Goal: Task Accomplishment & Management: Manage account settings

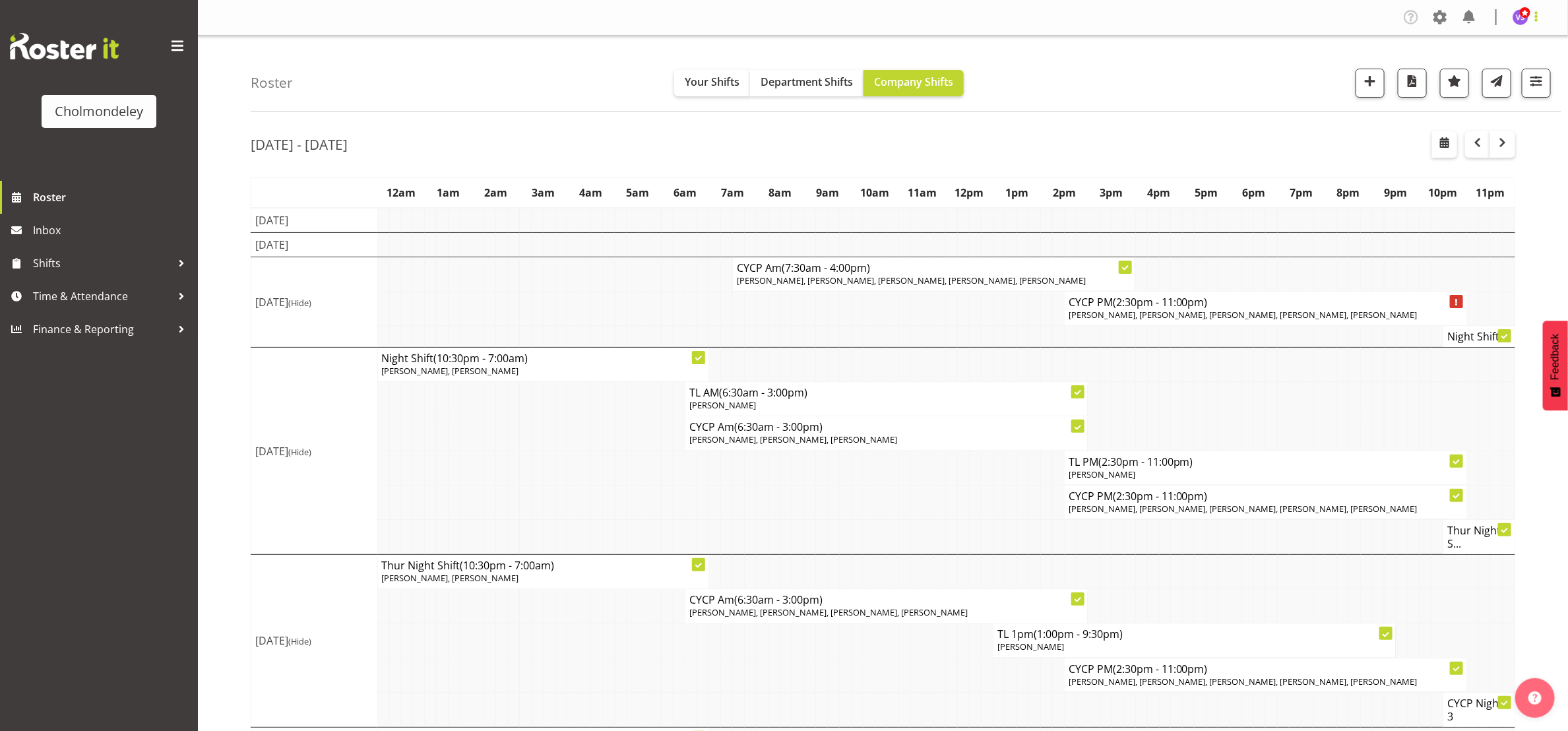
click at [1536, 18] on span at bounding box center [1535, 16] width 16 height 16
click at [1474, 70] on link "Log Out" at bounding box center [1481, 68] width 127 height 23
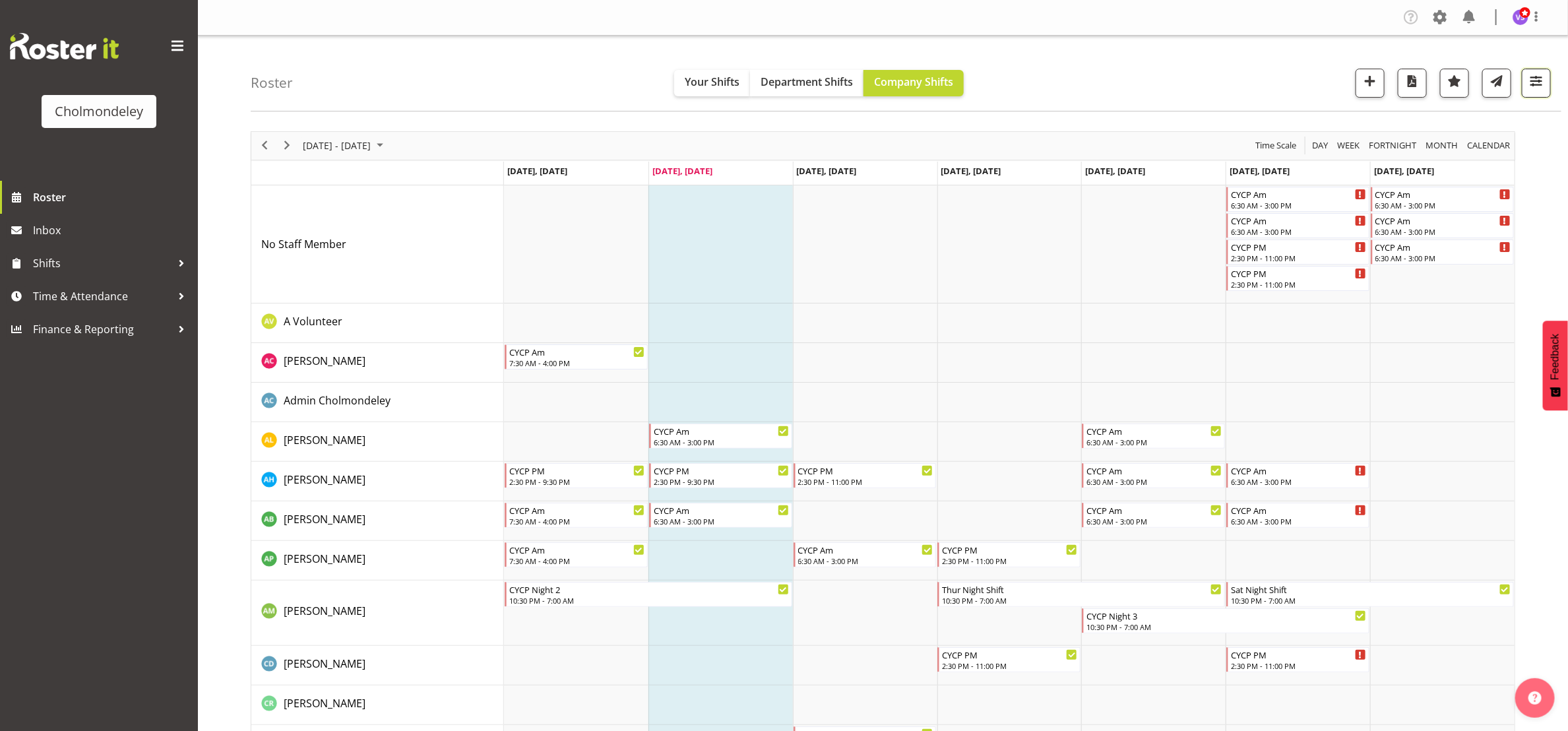
click at [1535, 77] on span "button" at bounding box center [1536, 81] width 17 height 17
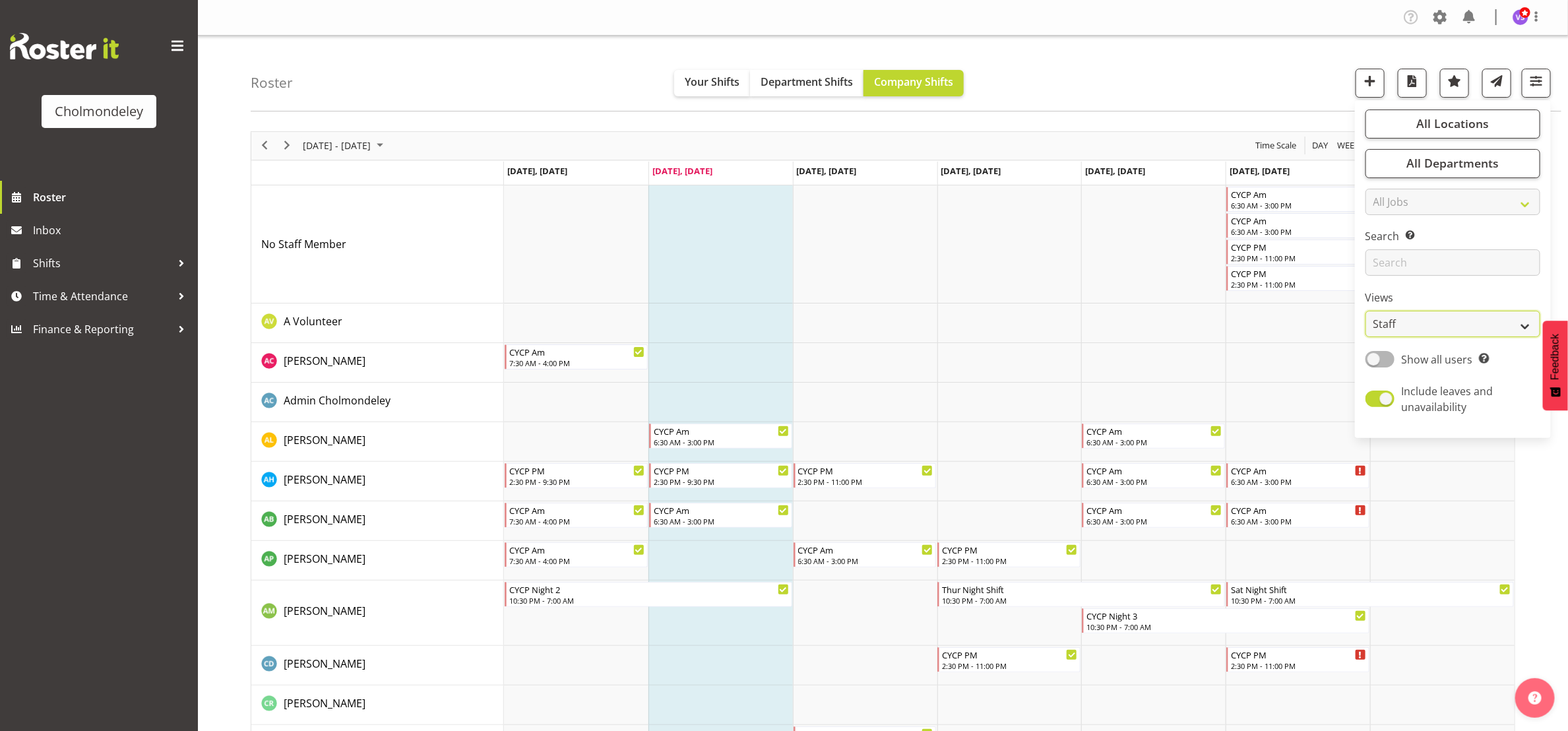
click at [1526, 329] on select "Staff Role Shift - Horizontal Shift - Vertical Staff - Location" at bounding box center [1452, 324] width 175 height 26
select select "shift"
click at [1365, 311] on select "Staff Role Shift - Horizontal Shift - Vertical Staff - Location" at bounding box center [1452, 324] width 175 height 26
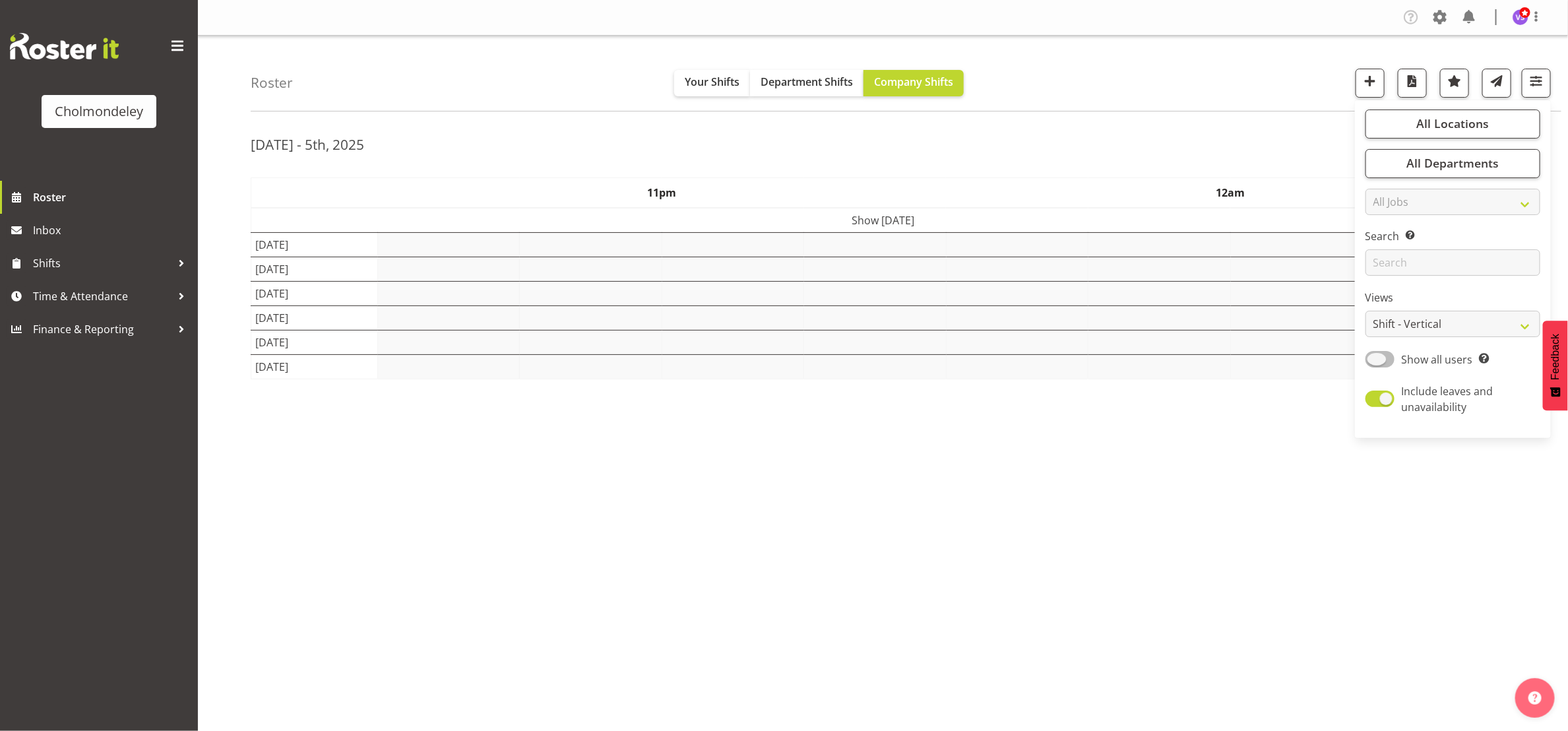
click at [1382, 357] on span at bounding box center [1379, 359] width 29 height 17
click at [1374, 357] on input "Show all users Show only rostered employees" at bounding box center [1369, 358] width 8 height 8
checkbox input "true"
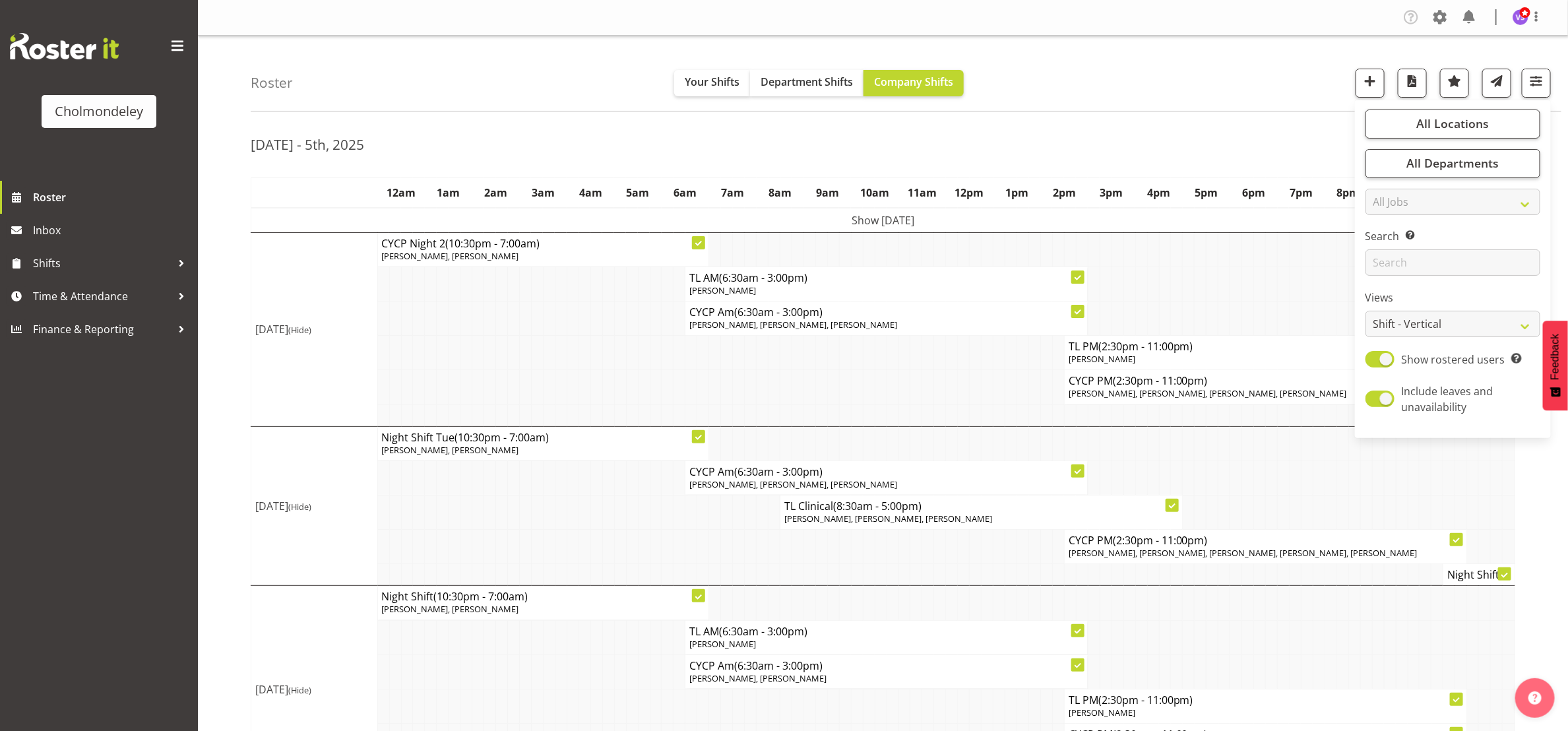
click at [622, 528] on td at bounding box center [620, 512] width 12 height 35
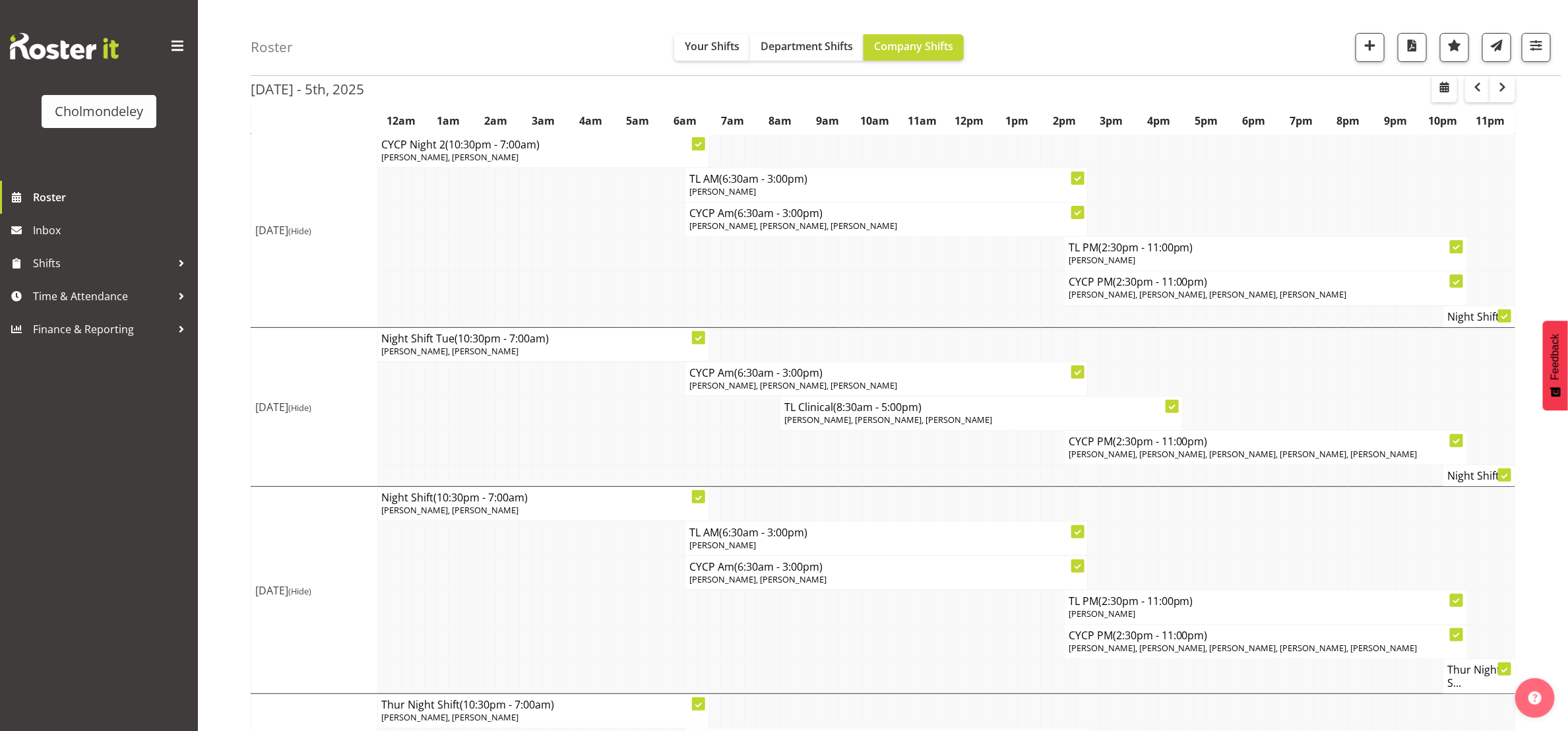
scroll to position [462, 0]
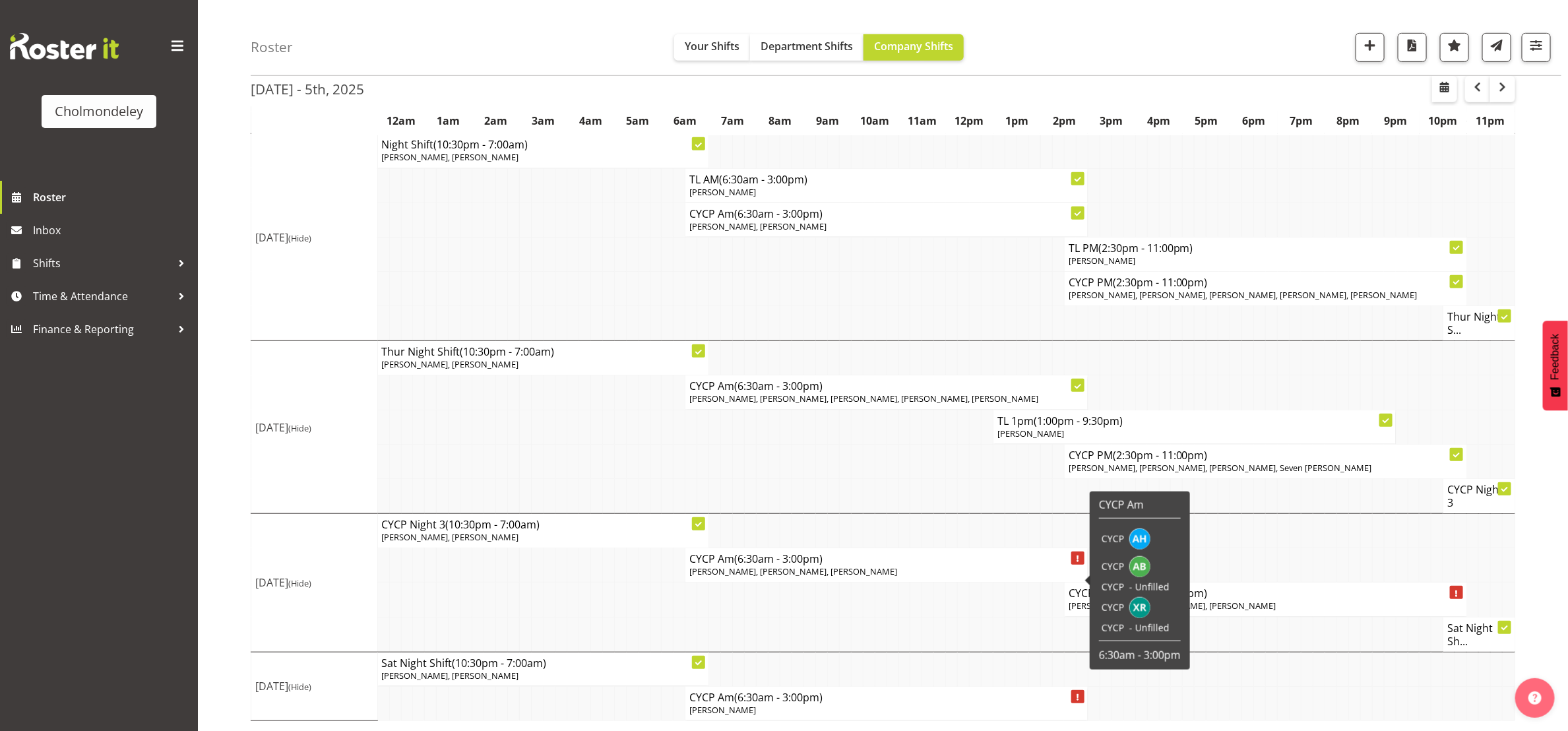
click at [881, 570] on p "[PERSON_NAME], [PERSON_NAME], [PERSON_NAME]" at bounding box center [887, 571] width 394 height 12
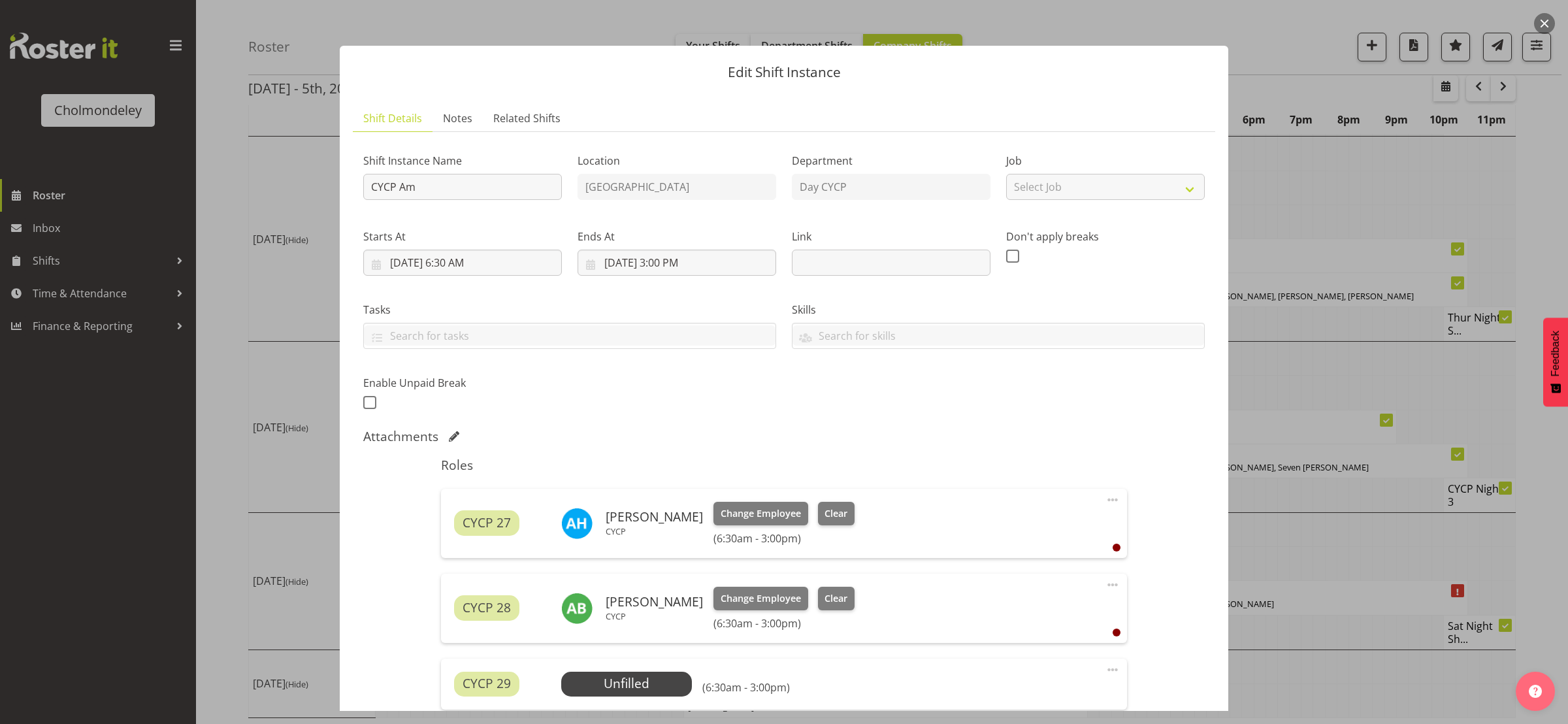
scroll to position [328, 0]
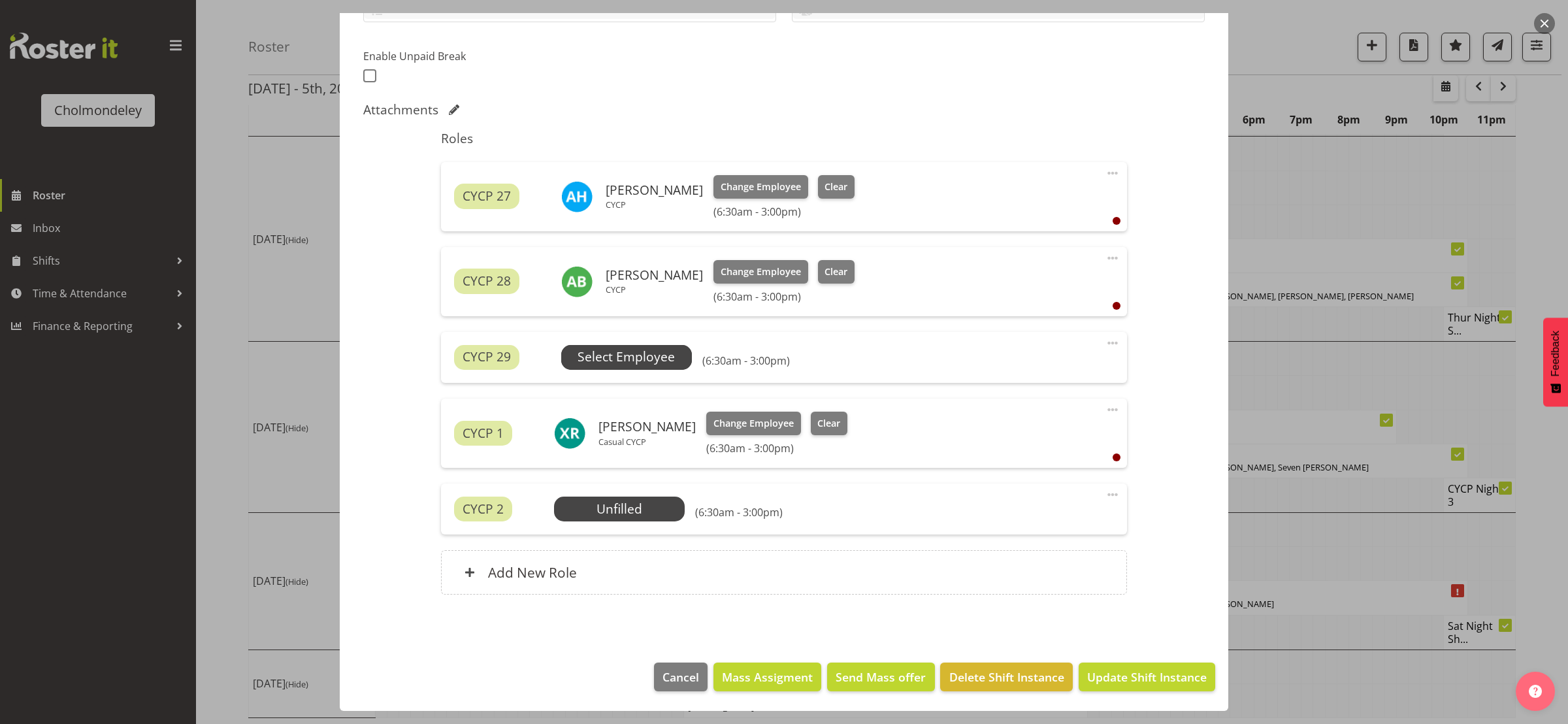
click at [630, 350] on span "Select Employee" at bounding box center [626, 357] width 97 height 18
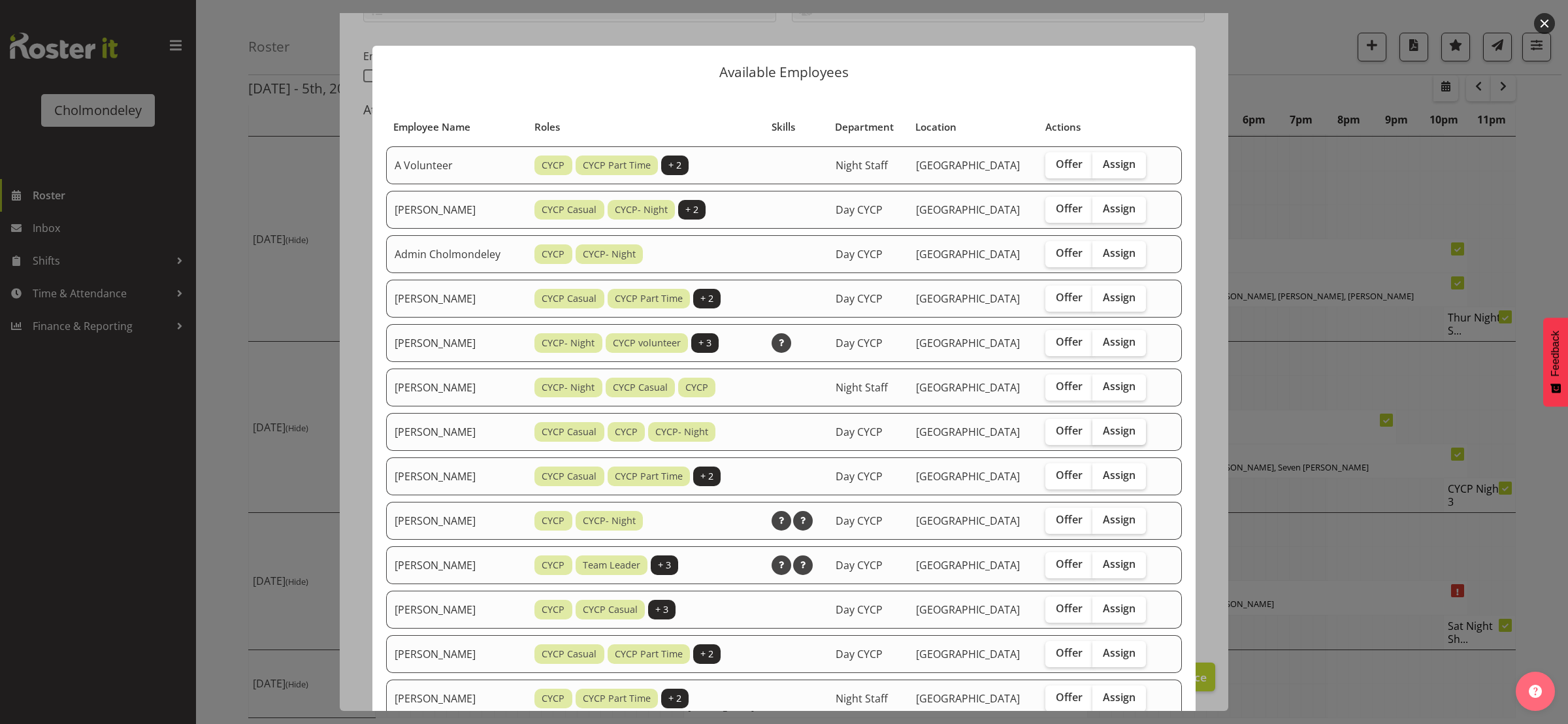
click at [1137, 429] on label "Assign" at bounding box center [1120, 432] width 54 height 26
click at [1101, 429] on input "Assign" at bounding box center [1096, 430] width 8 height 8
checkbox input "true"
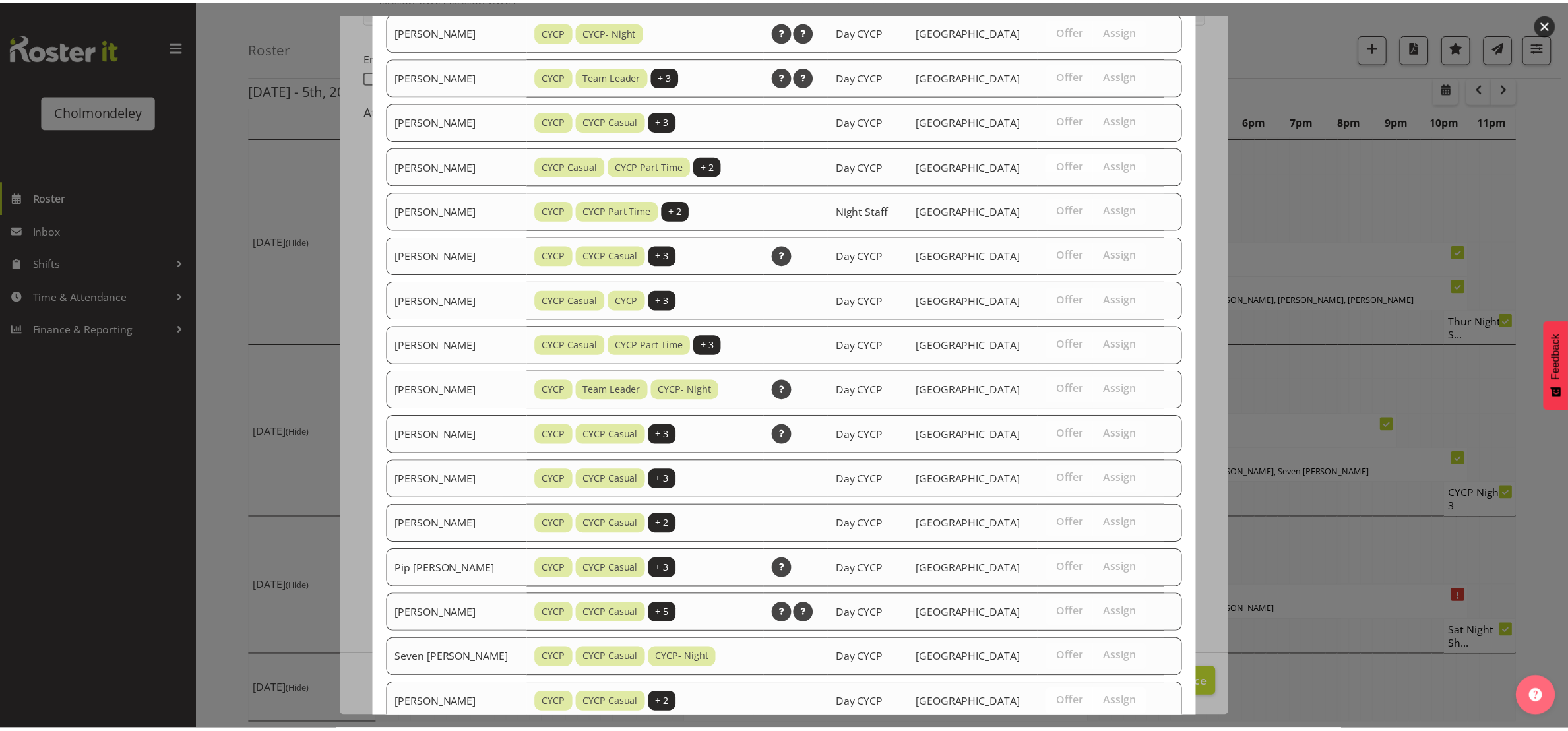
scroll to position [715, 0]
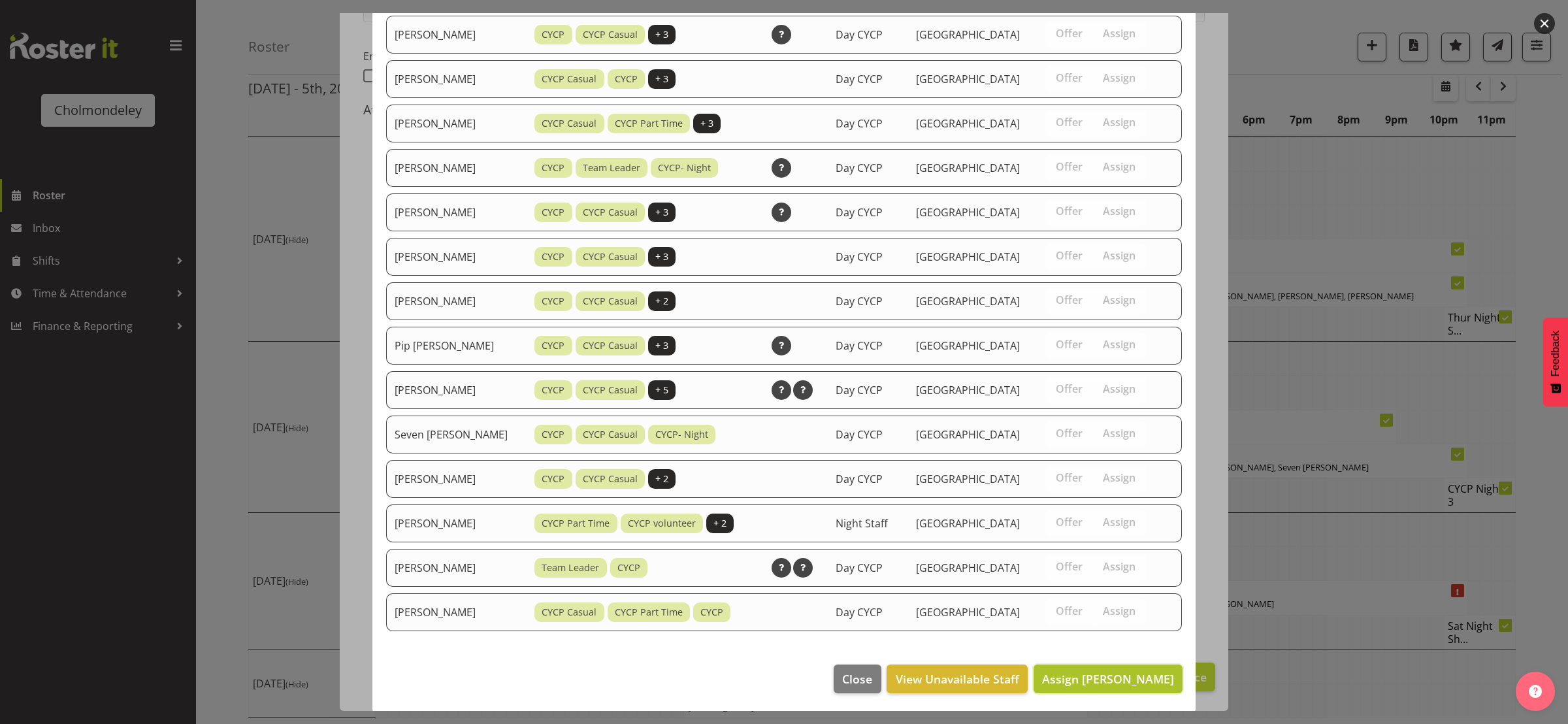
click at [1153, 675] on span "Assign [PERSON_NAME]" at bounding box center [1108, 679] width 132 height 16
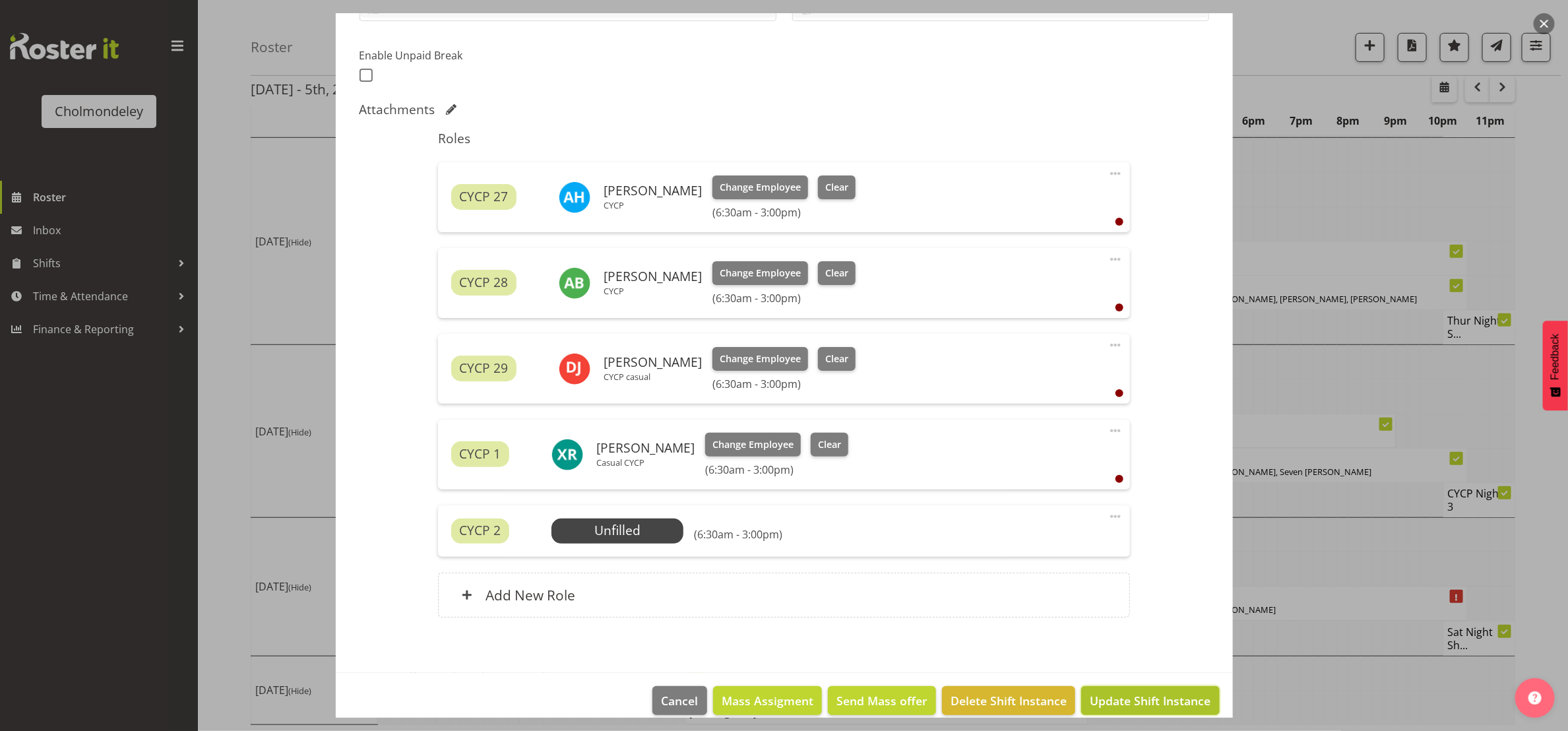
click at [1166, 707] on span "Update Shift Instance" at bounding box center [1149, 700] width 120 height 17
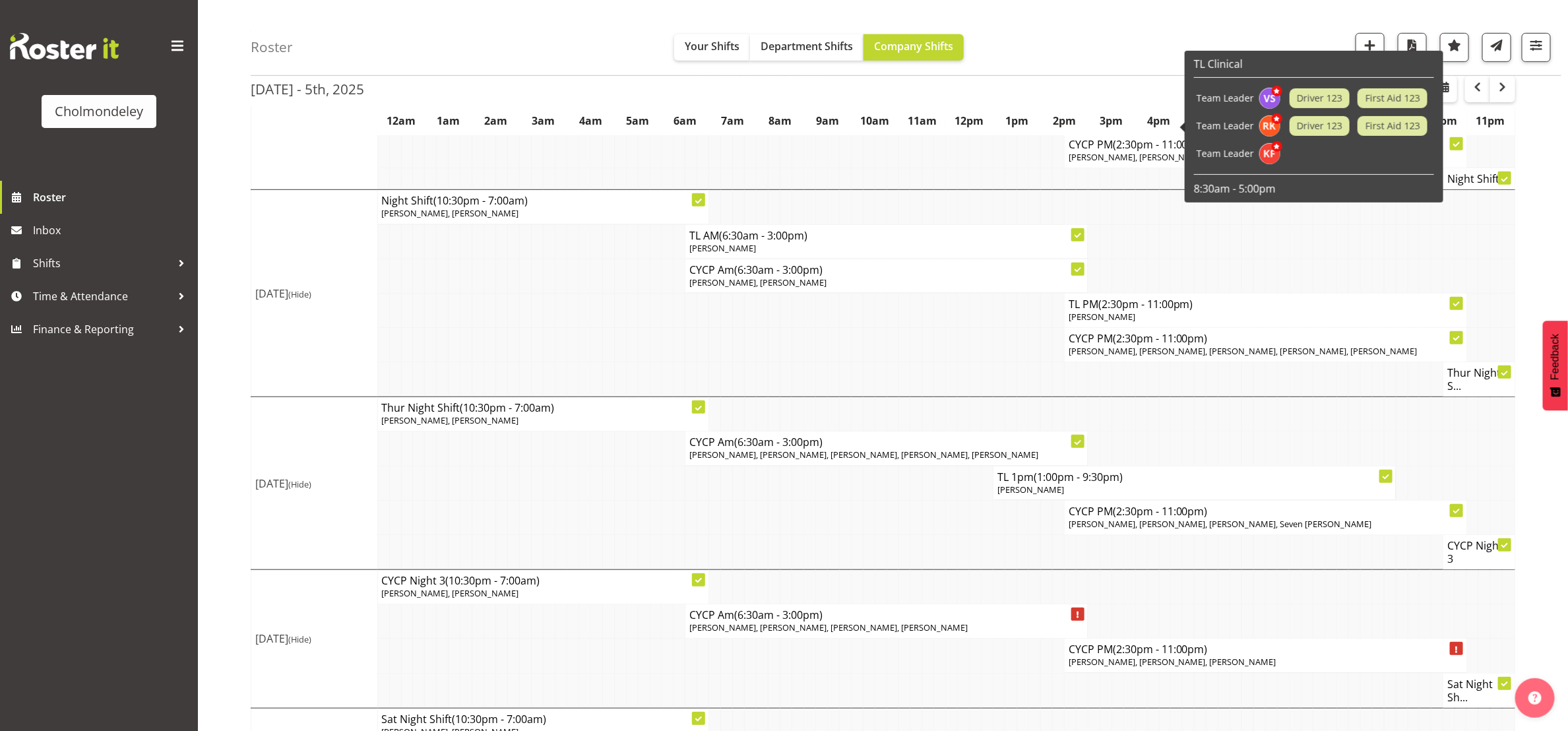
scroll to position [462, 0]
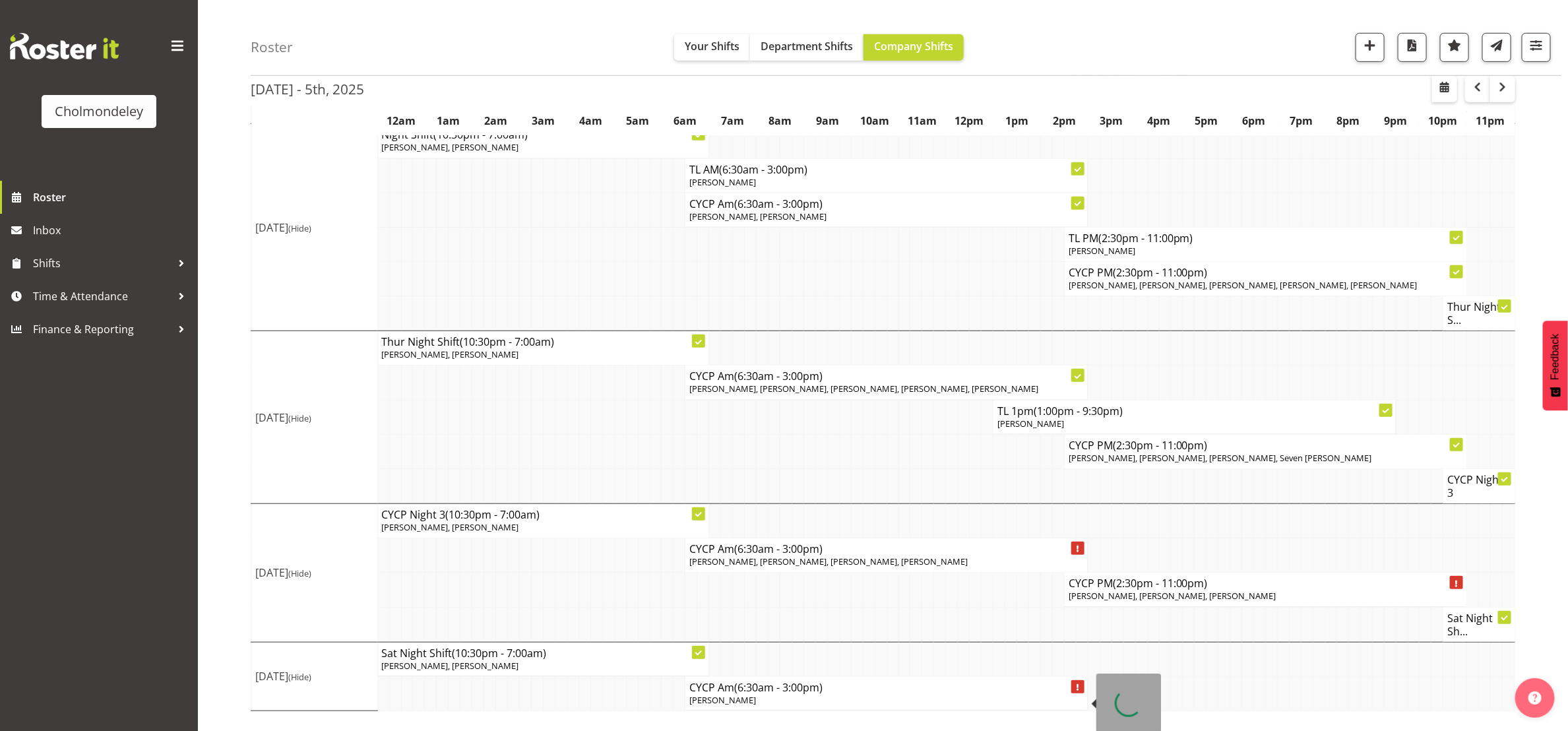
click at [815, 705] on p "[PERSON_NAME]" at bounding box center [887, 699] width 394 height 12
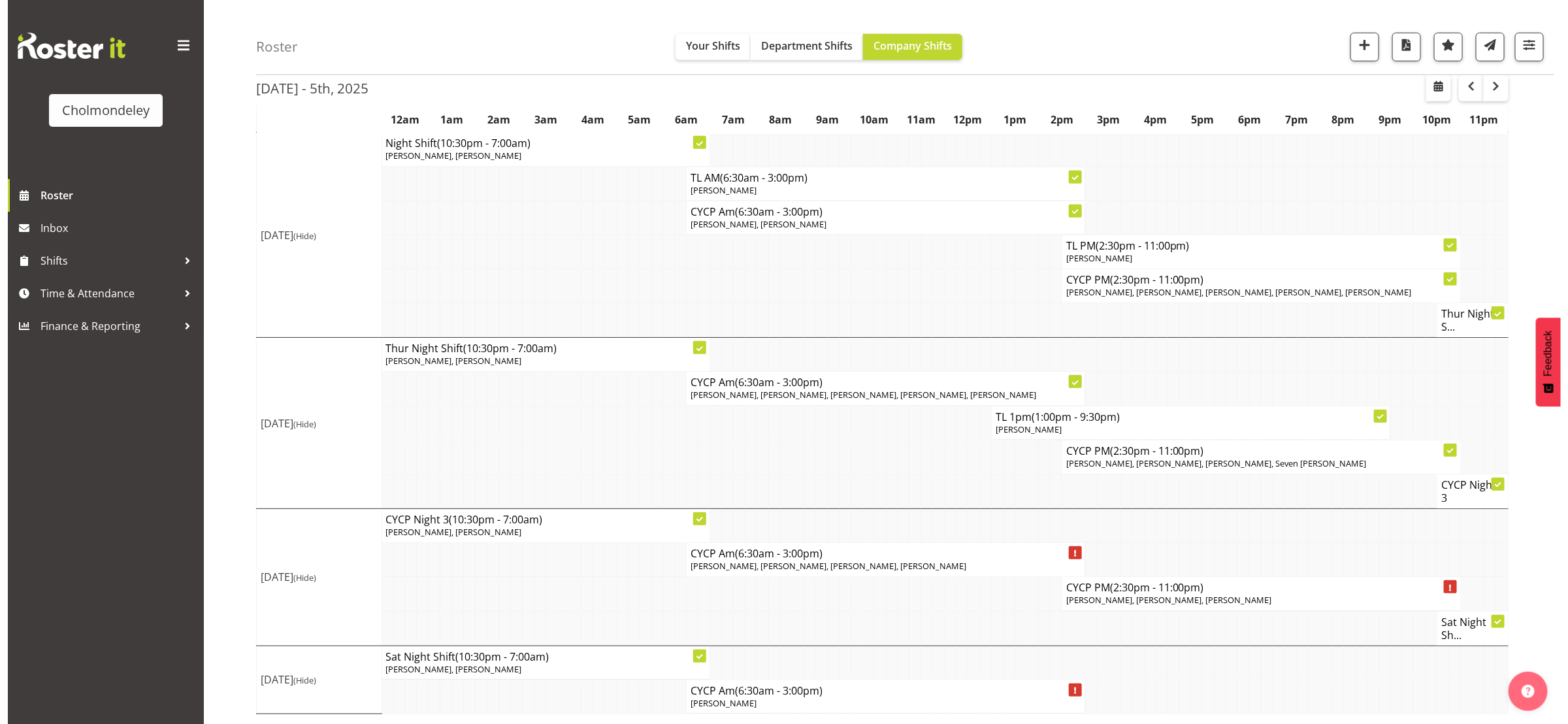
scroll to position [444, 0]
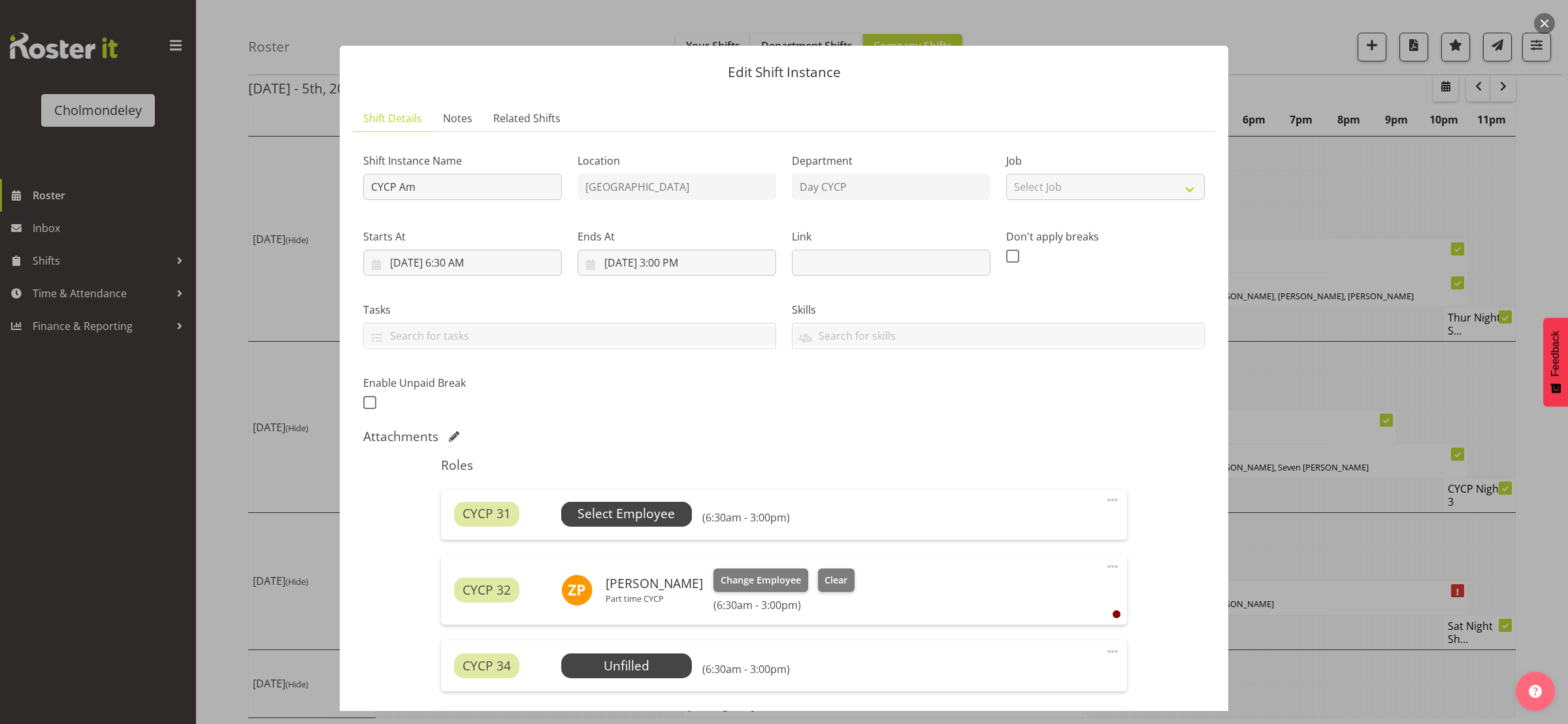
click at [661, 518] on span "Select Employee" at bounding box center [626, 514] width 97 height 18
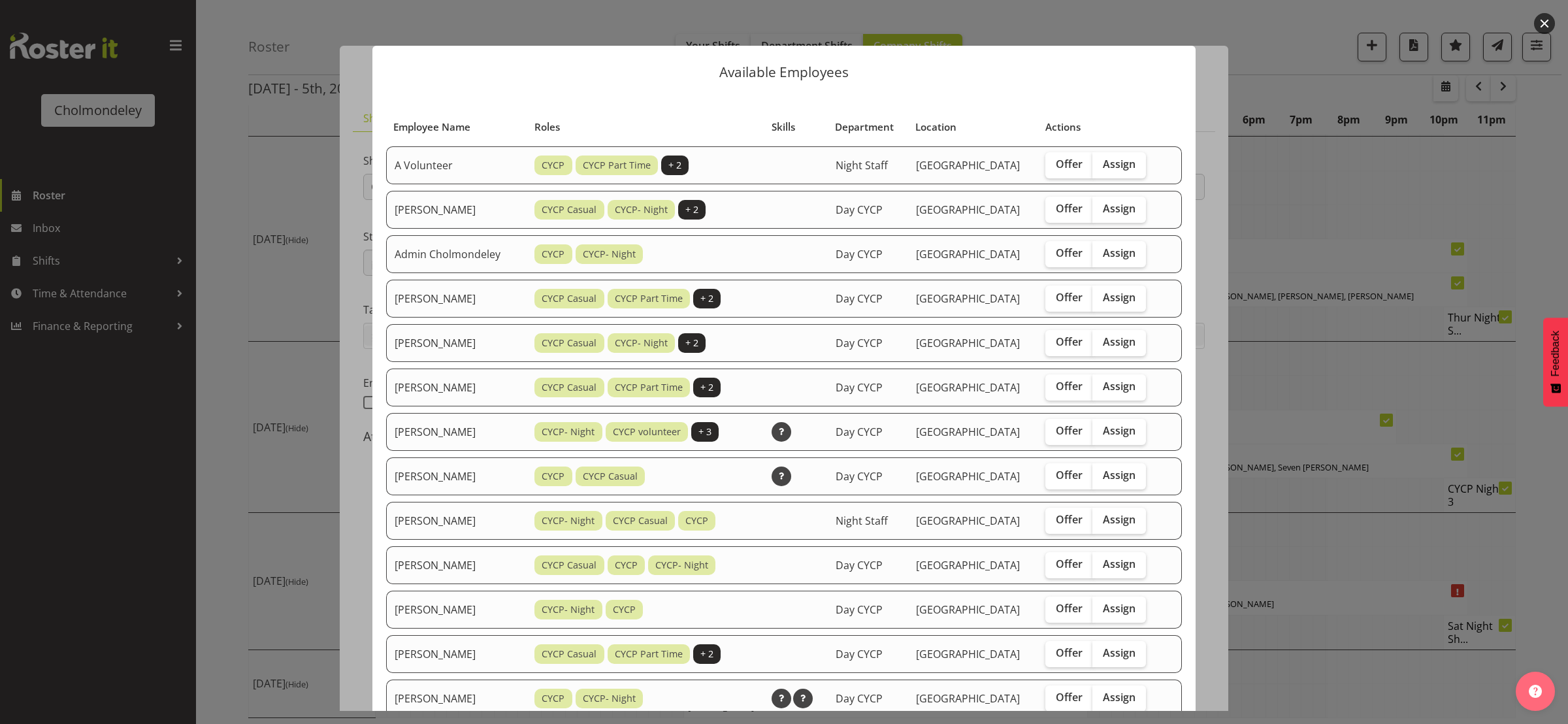
scroll to position [196, 0]
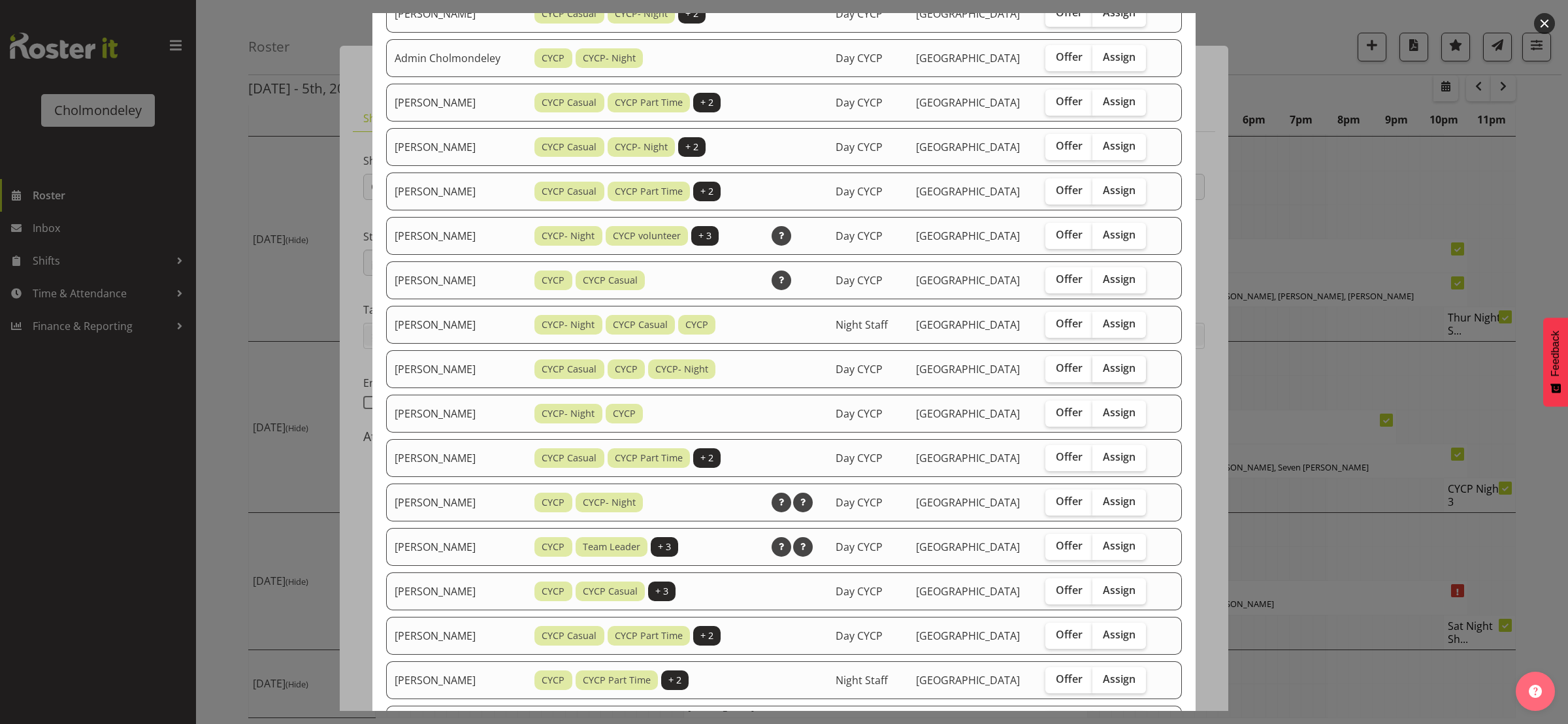
click at [1135, 371] on label "Assign" at bounding box center [1120, 369] width 54 height 26
click at [1101, 371] on input "Assign" at bounding box center [1096, 368] width 8 height 8
checkbox input "true"
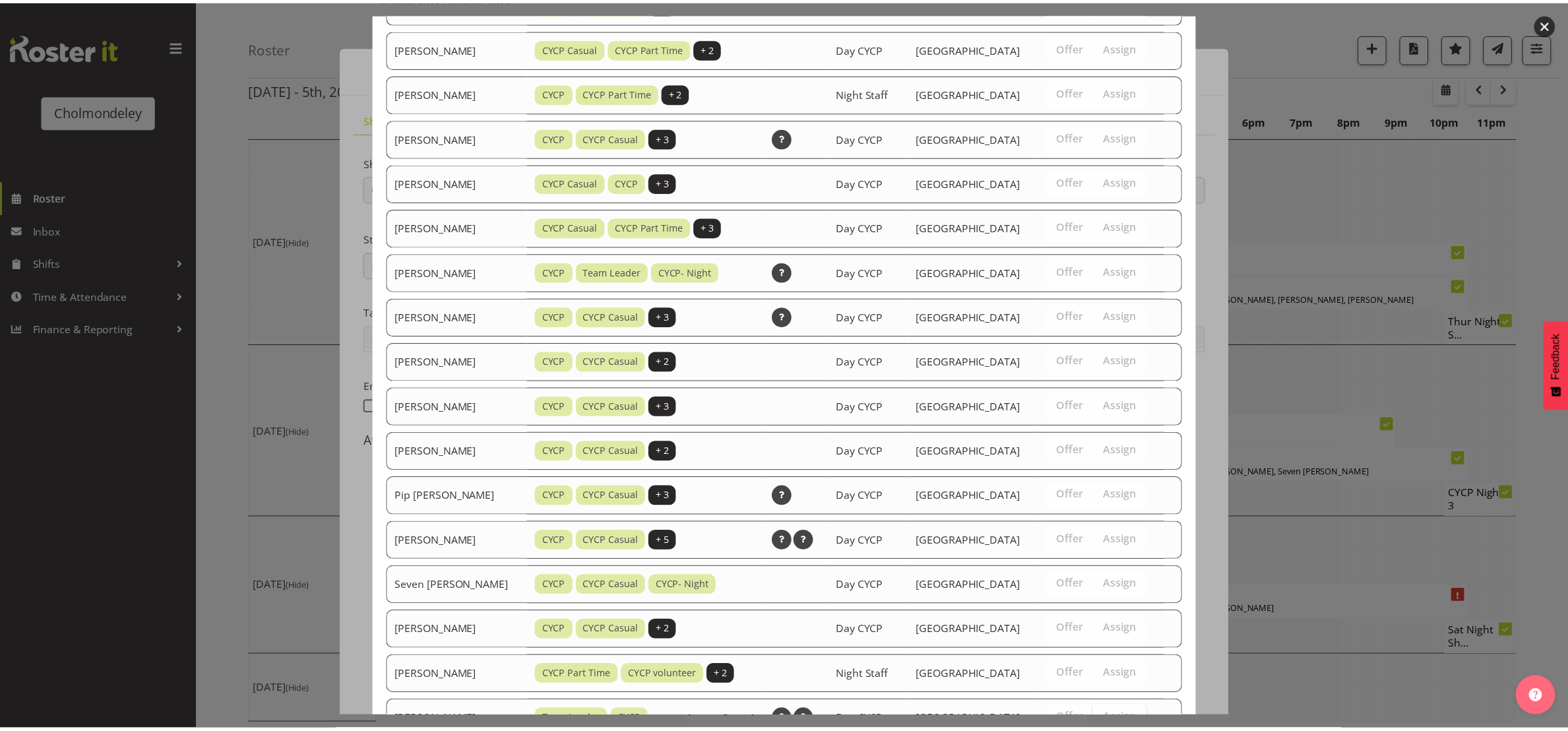
scroll to position [939, 0]
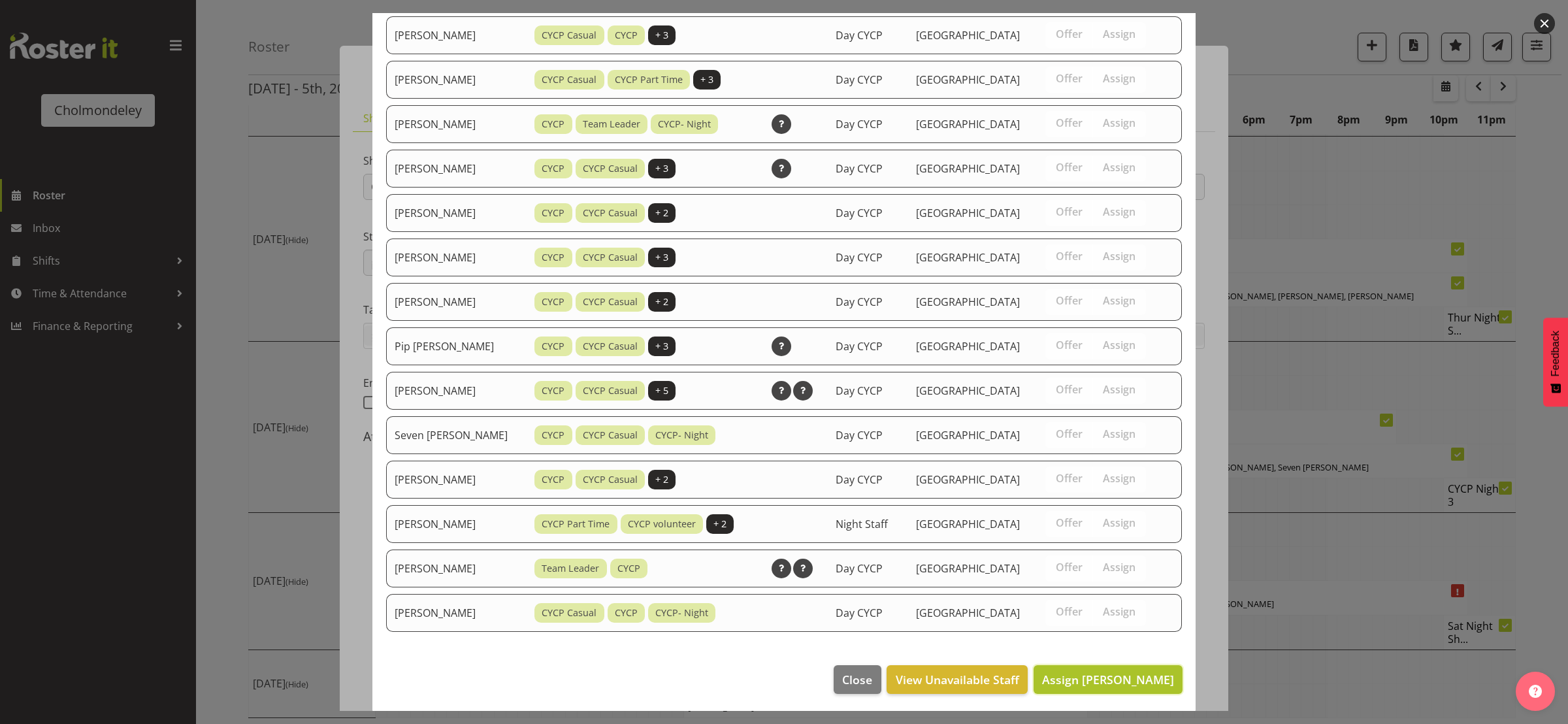
click at [1109, 671] on span "Assign [PERSON_NAME]" at bounding box center [1108, 679] width 132 height 16
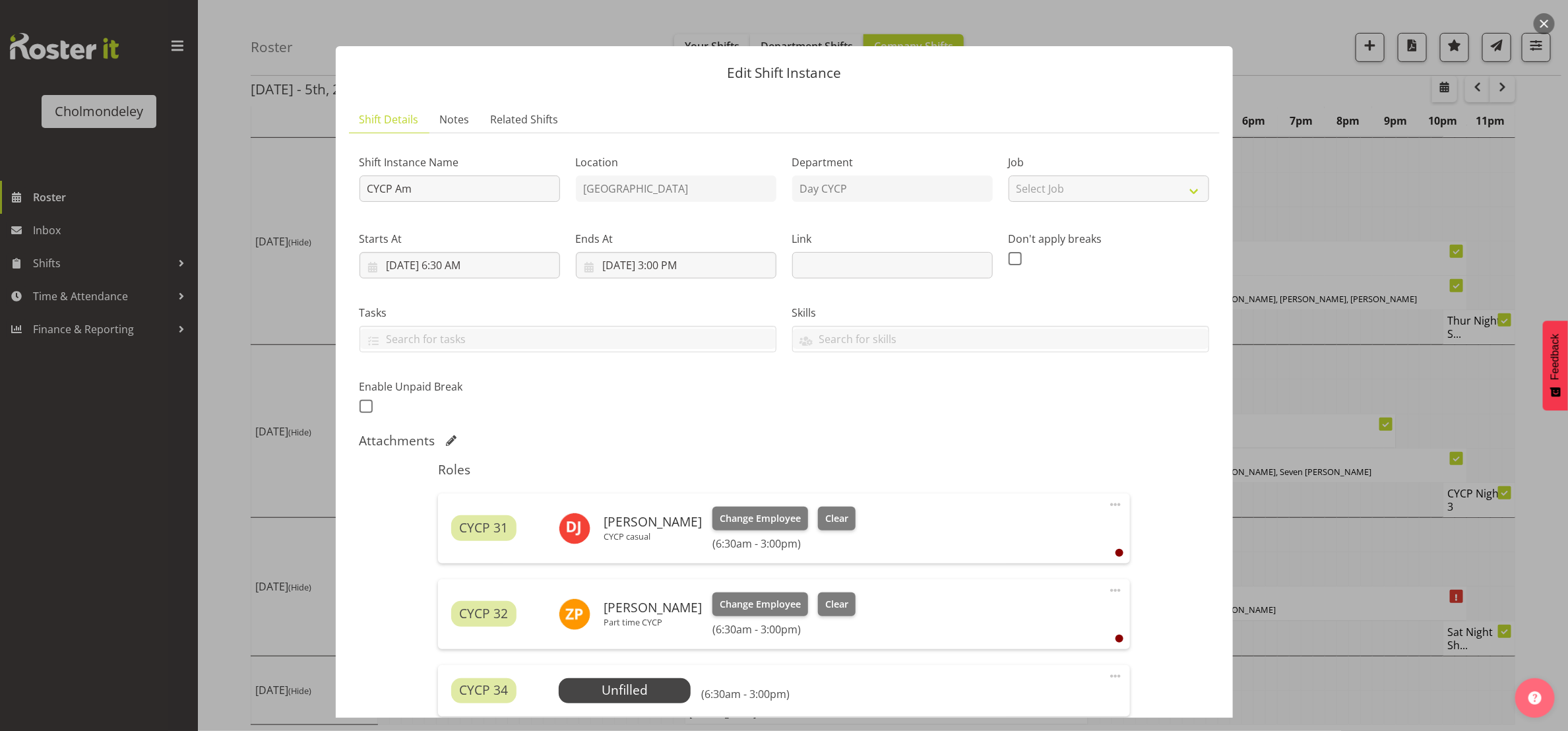
scroll to position [246, 0]
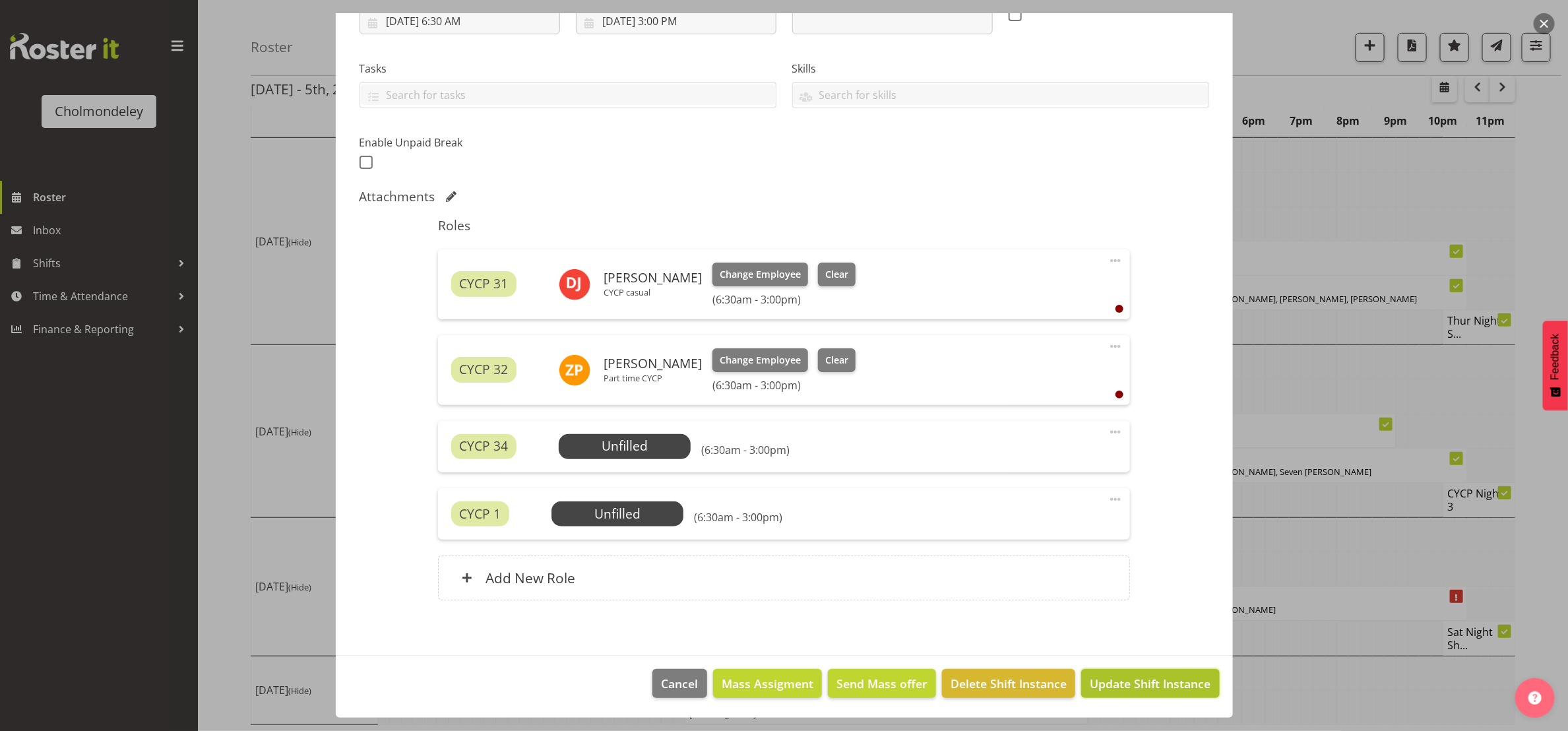
click at [1177, 682] on span "Update Shift Instance" at bounding box center [1149, 683] width 120 height 17
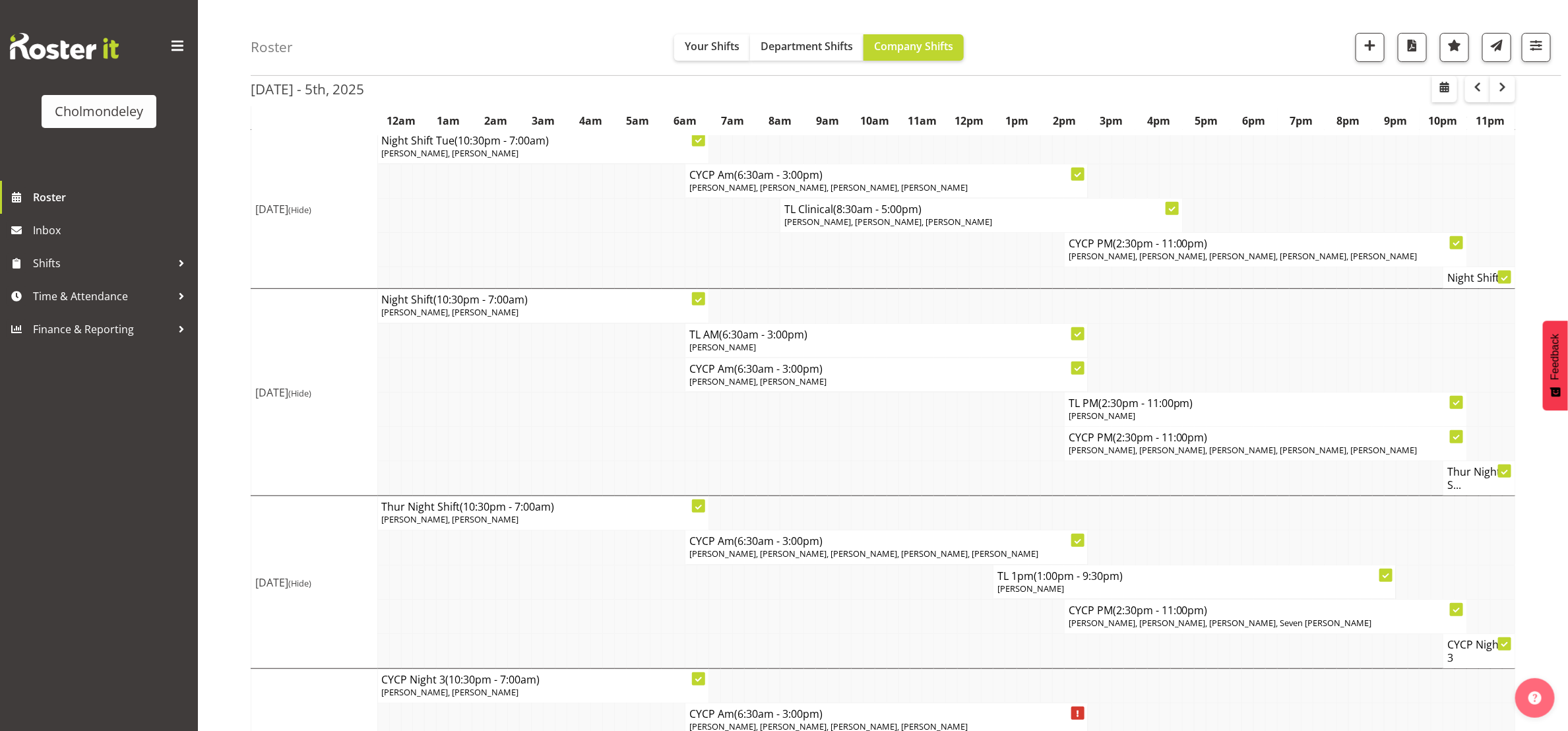
scroll to position [462, 0]
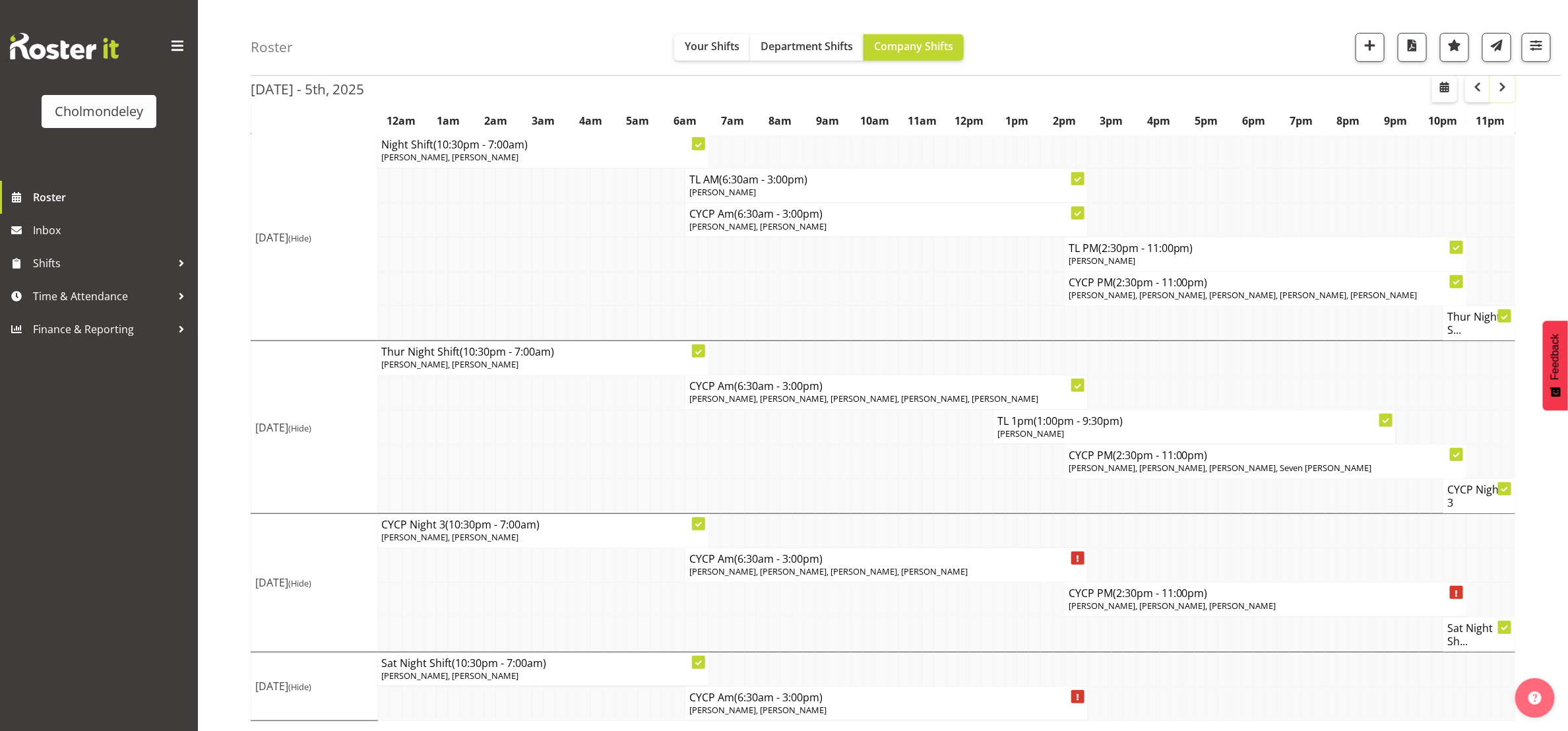
click at [1505, 95] on button "button" at bounding box center [1502, 89] width 25 height 26
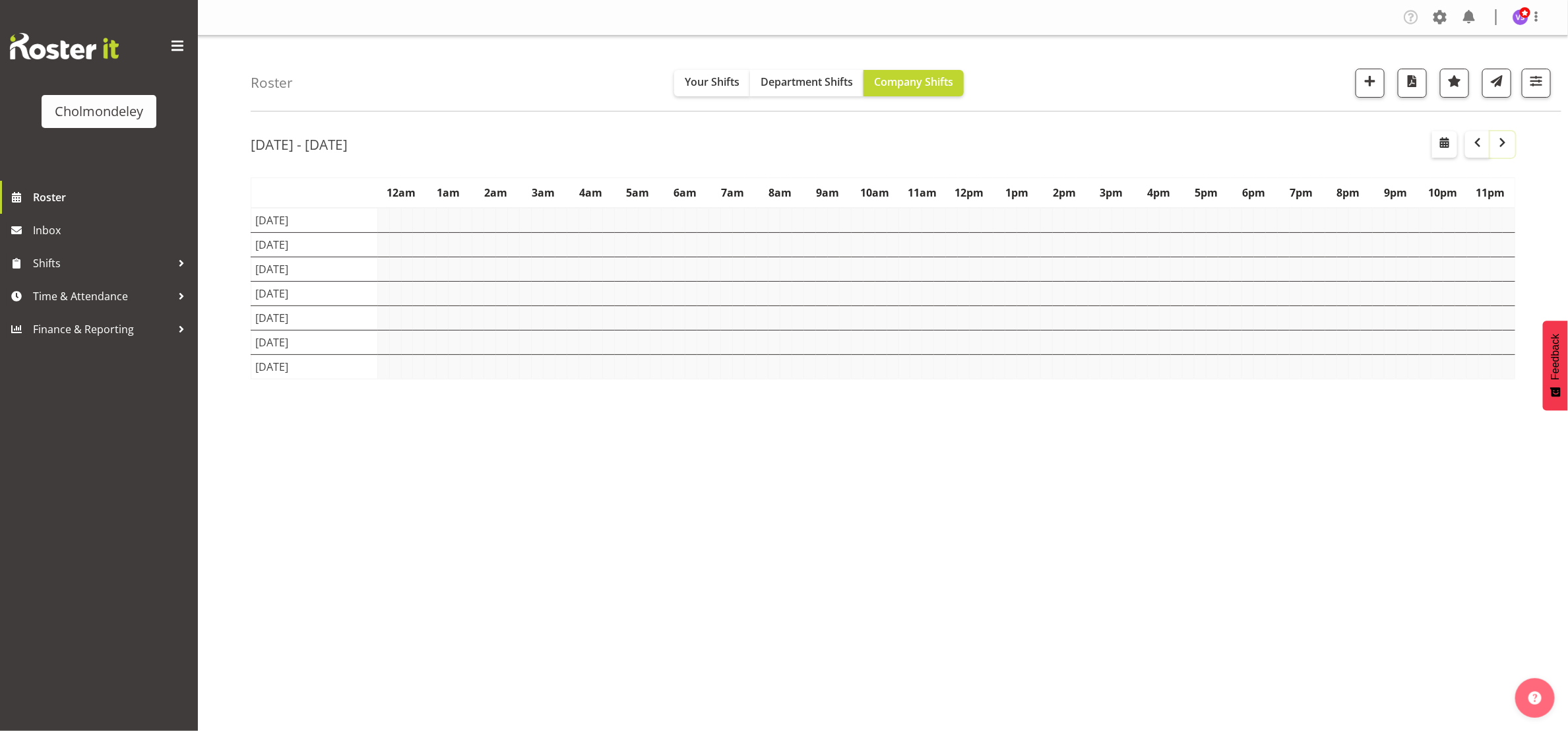
scroll to position [0, 0]
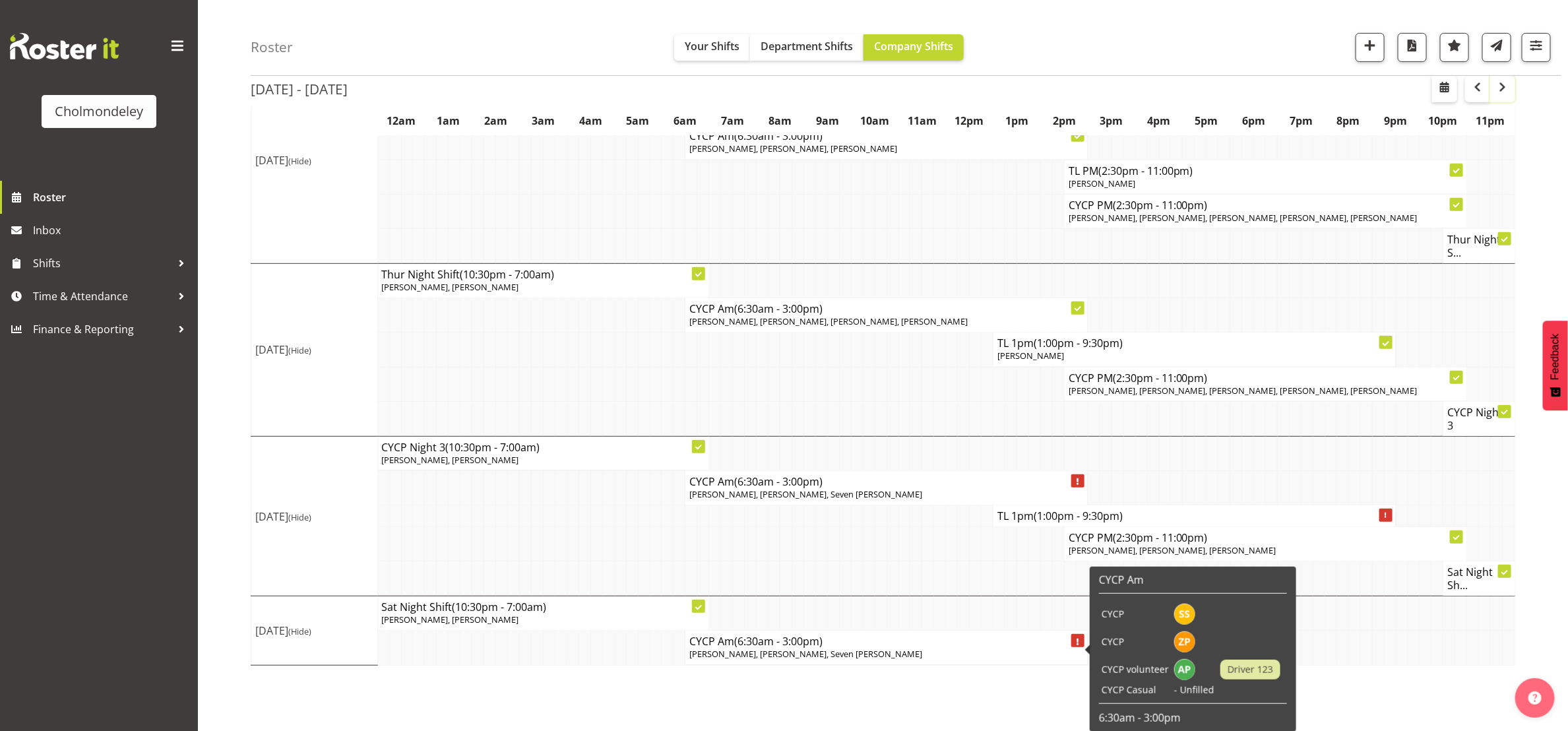
scroll to position [244, 0]
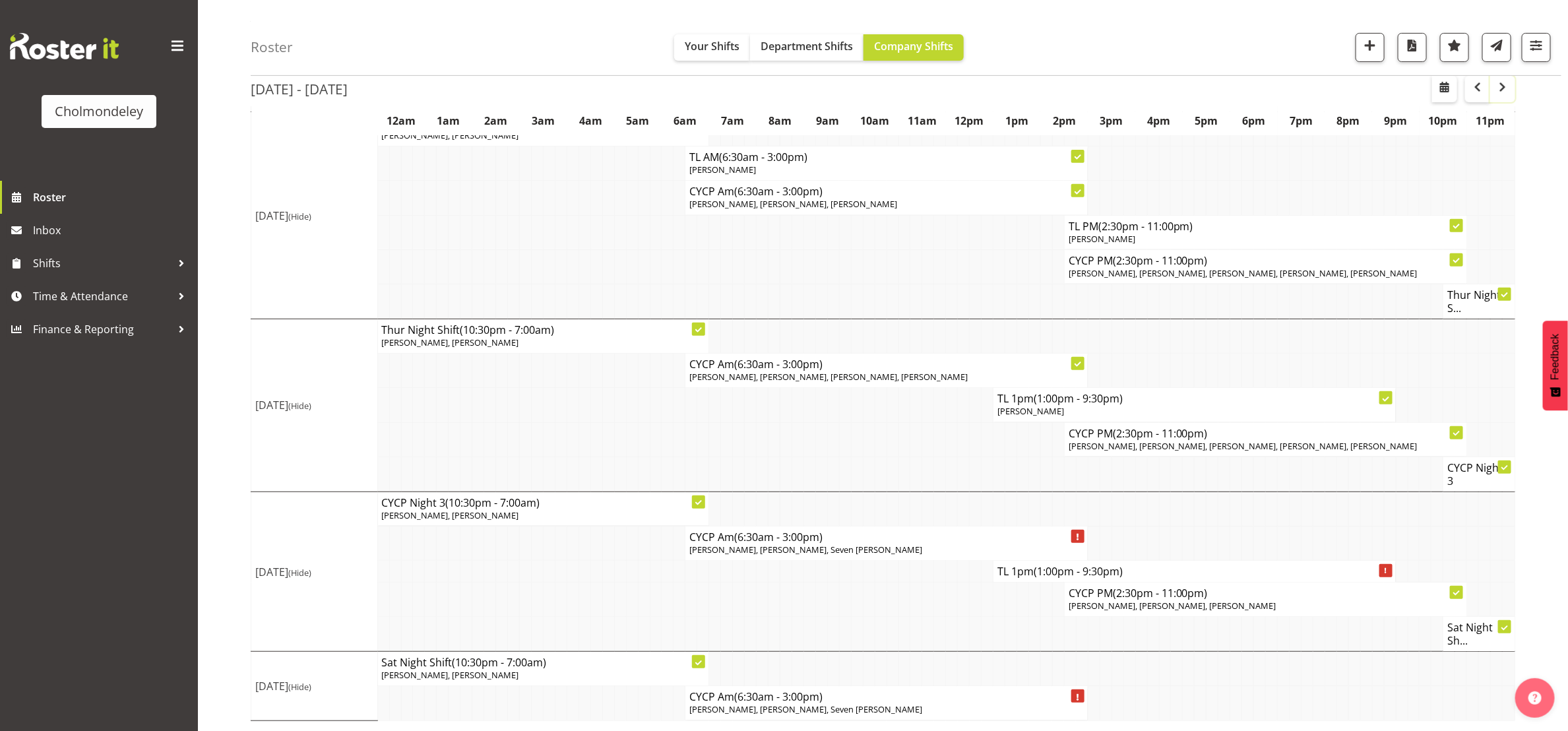
click at [1499, 85] on span "button" at bounding box center [1502, 87] width 16 height 16
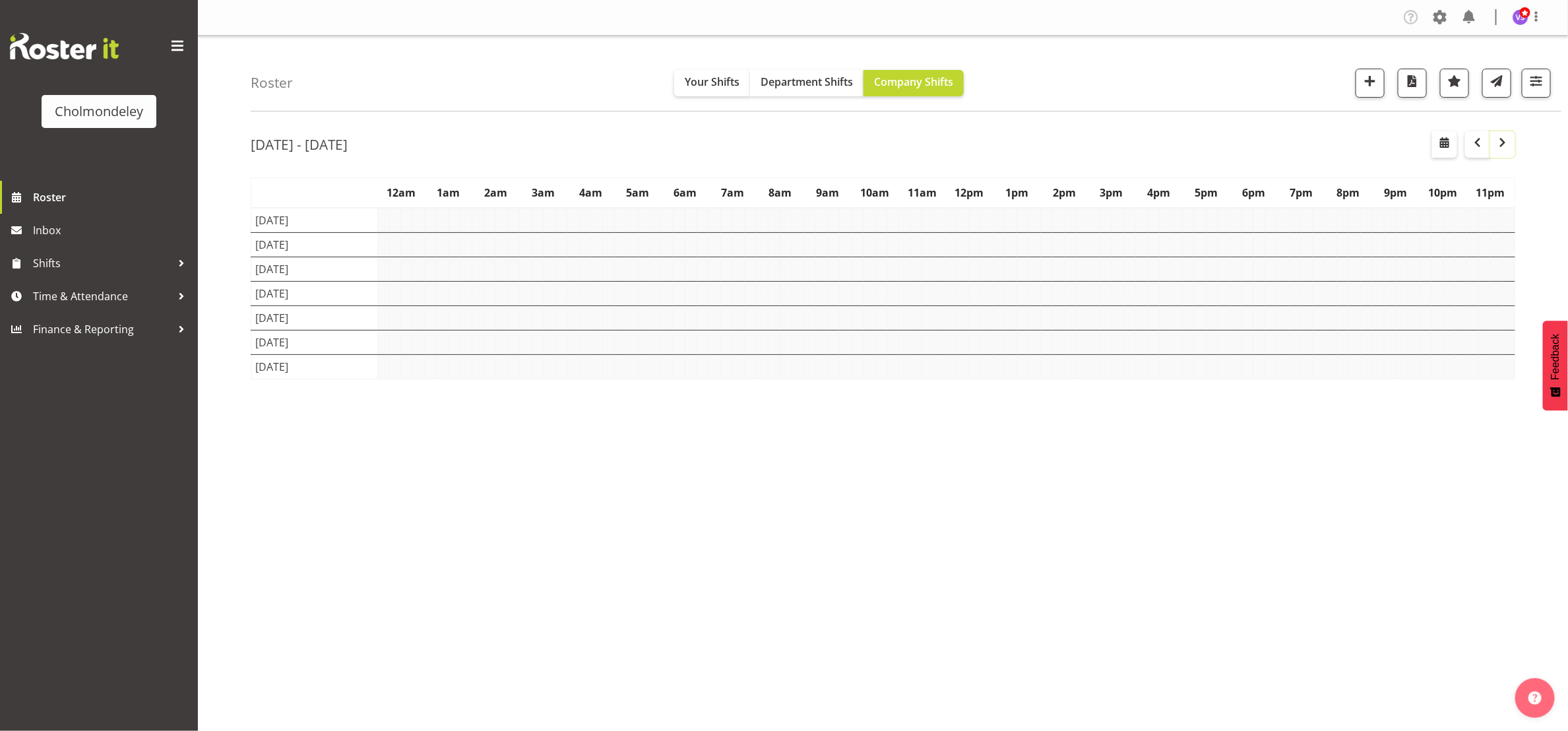
scroll to position [0, 0]
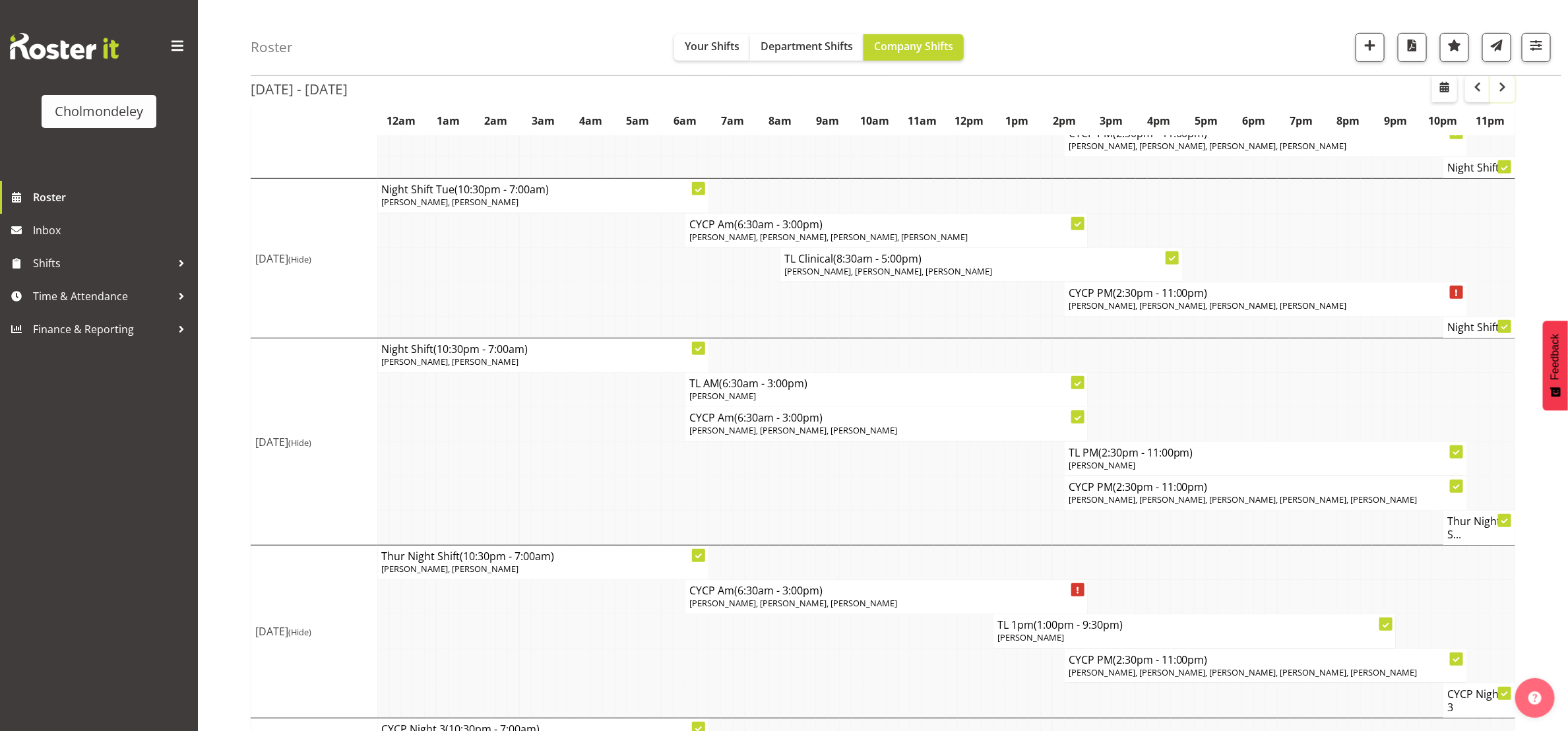
scroll to position [646, 0]
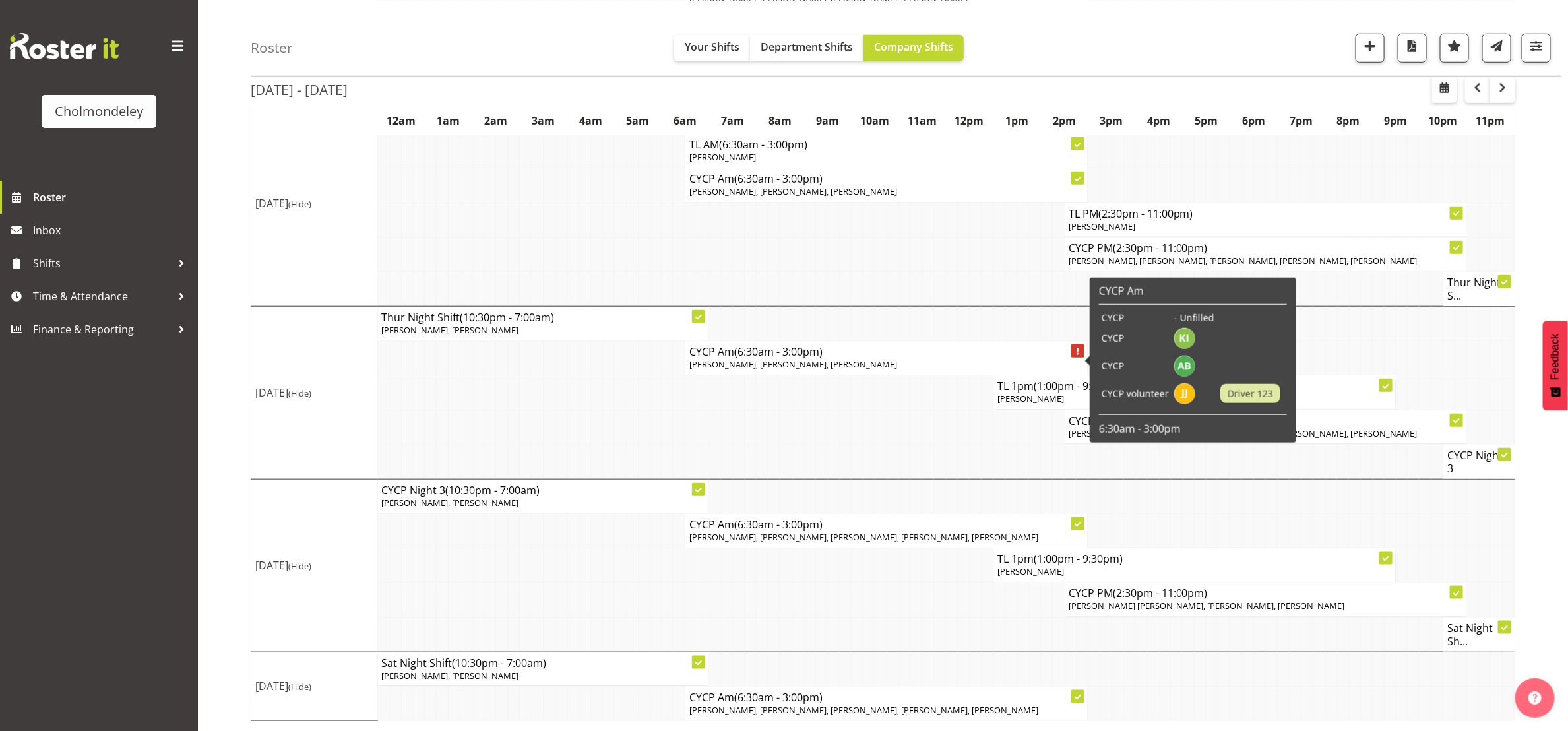
click at [831, 363] on span "[PERSON_NAME], [PERSON_NAME], [PERSON_NAME]" at bounding box center [793, 364] width 208 height 12
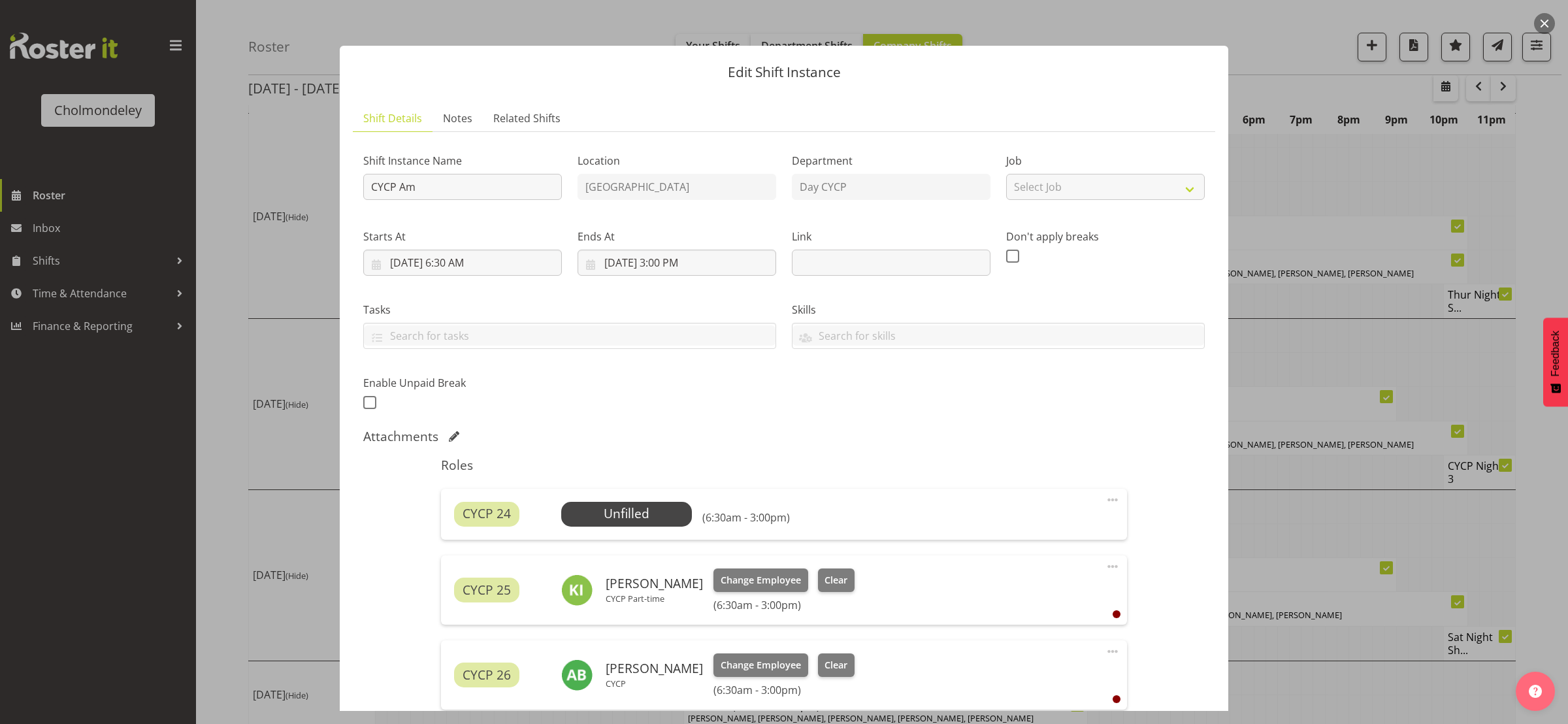
scroll to position [261, 0]
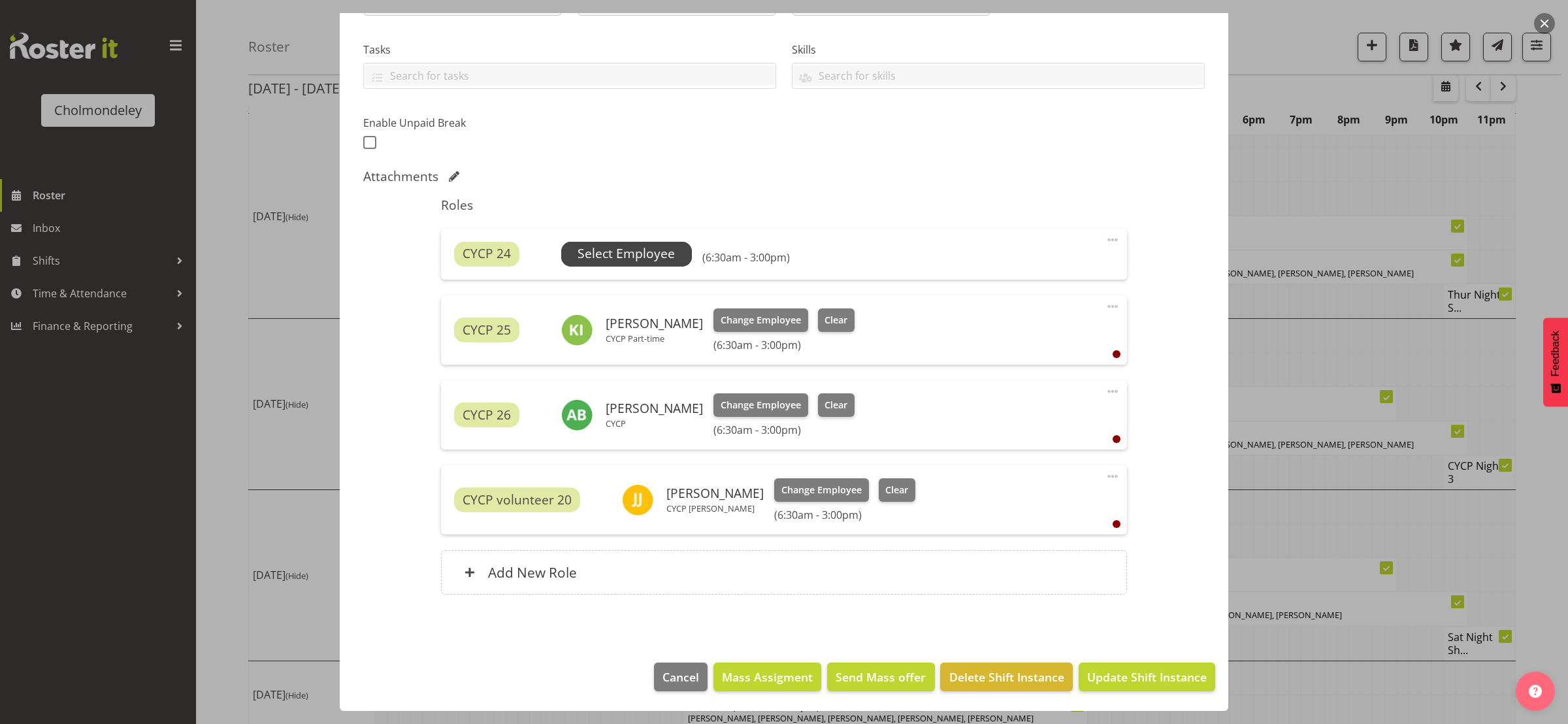
click at [633, 257] on span "Select Employee" at bounding box center [626, 253] width 97 height 18
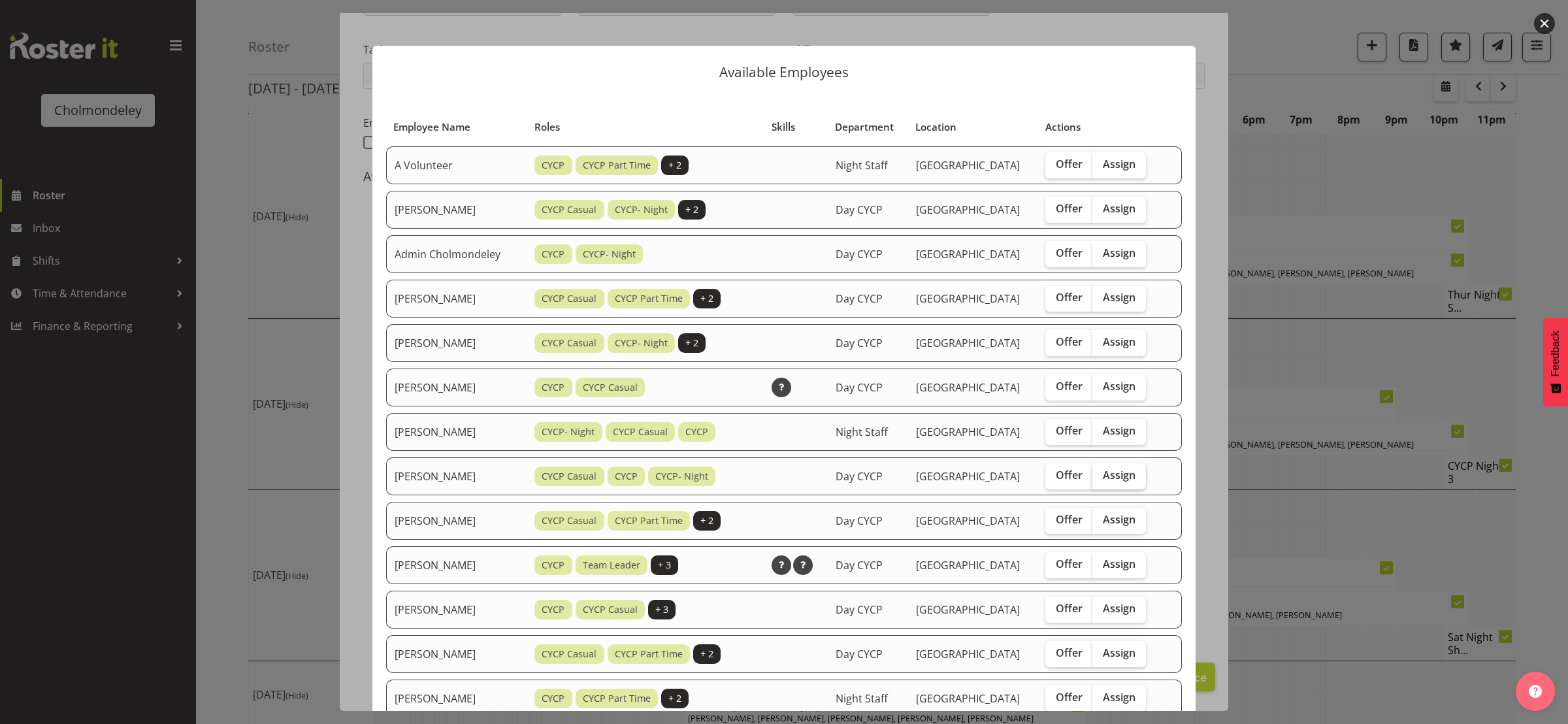
click at [1110, 472] on span "Assign" at bounding box center [1119, 475] width 32 height 13
click at [1101, 472] on input "Assign" at bounding box center [1096, 475] width 8 height 8
checkbox input "true"
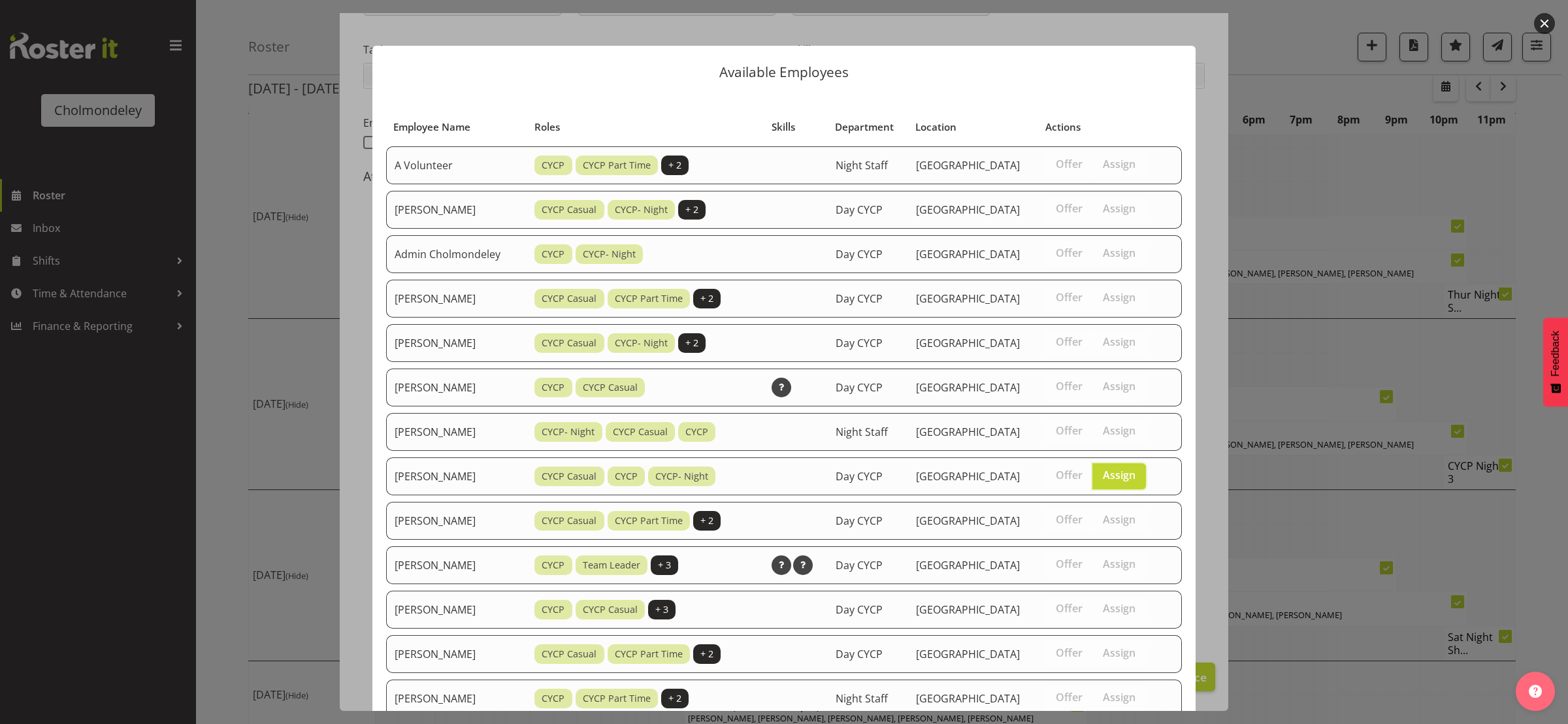
scroll to position [575, 0]
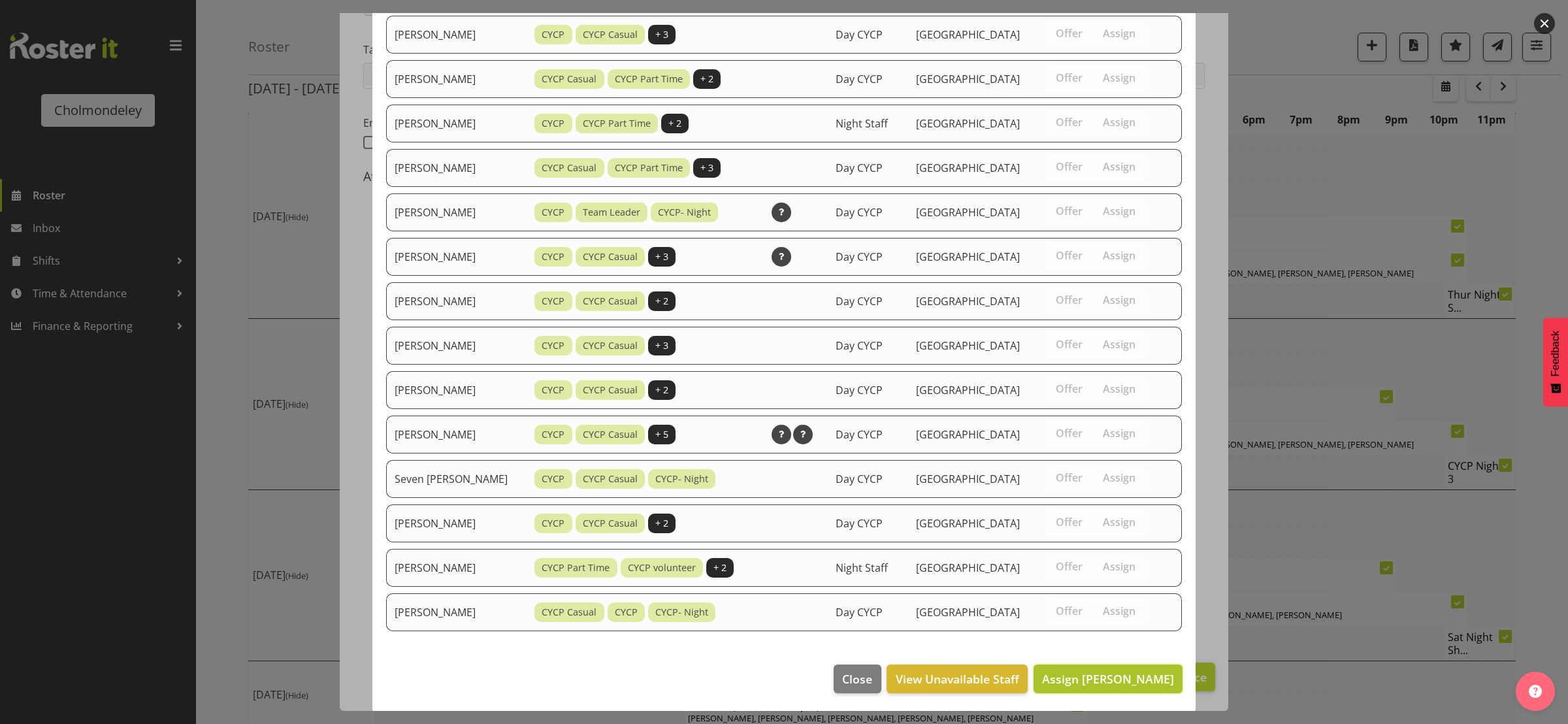
click at [1135, 675] on span "Assign [PERSON_NAME]" at bounding box center [1108, 679] width 132 height 16
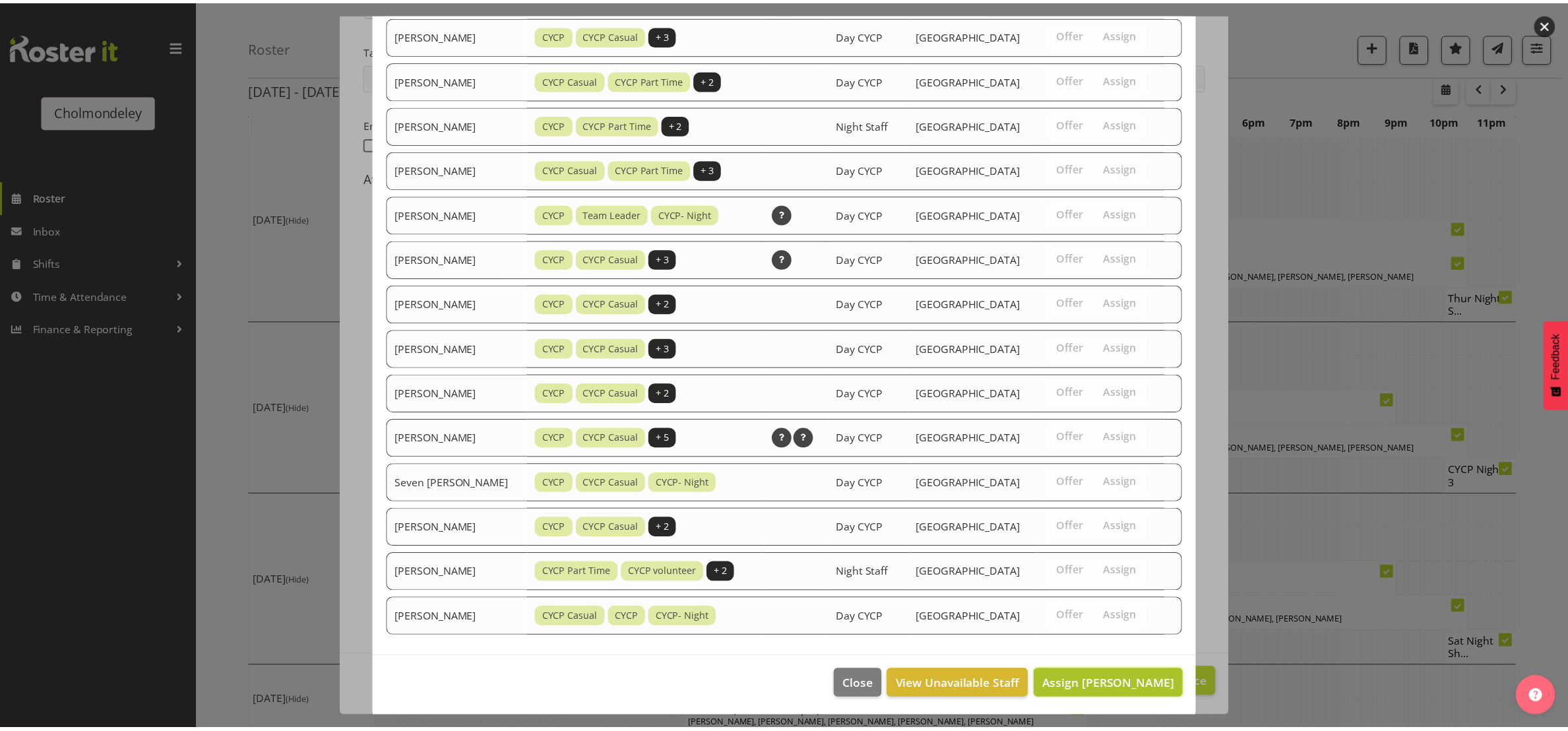
scroll to position [632, 0]
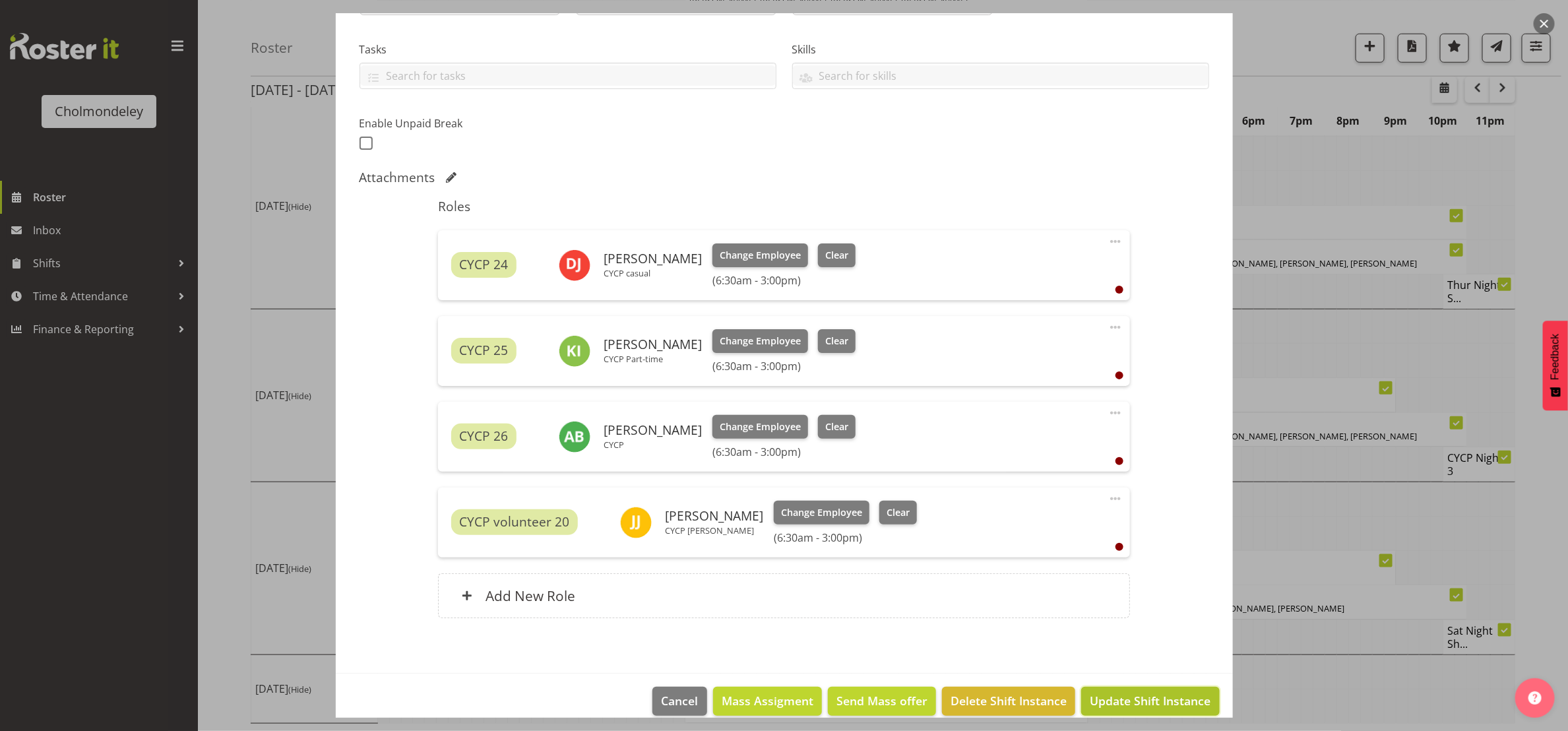
click at [1146, 695] on span "Update Shift Instance" at bounding box center [1149, 700] width 120 height 17
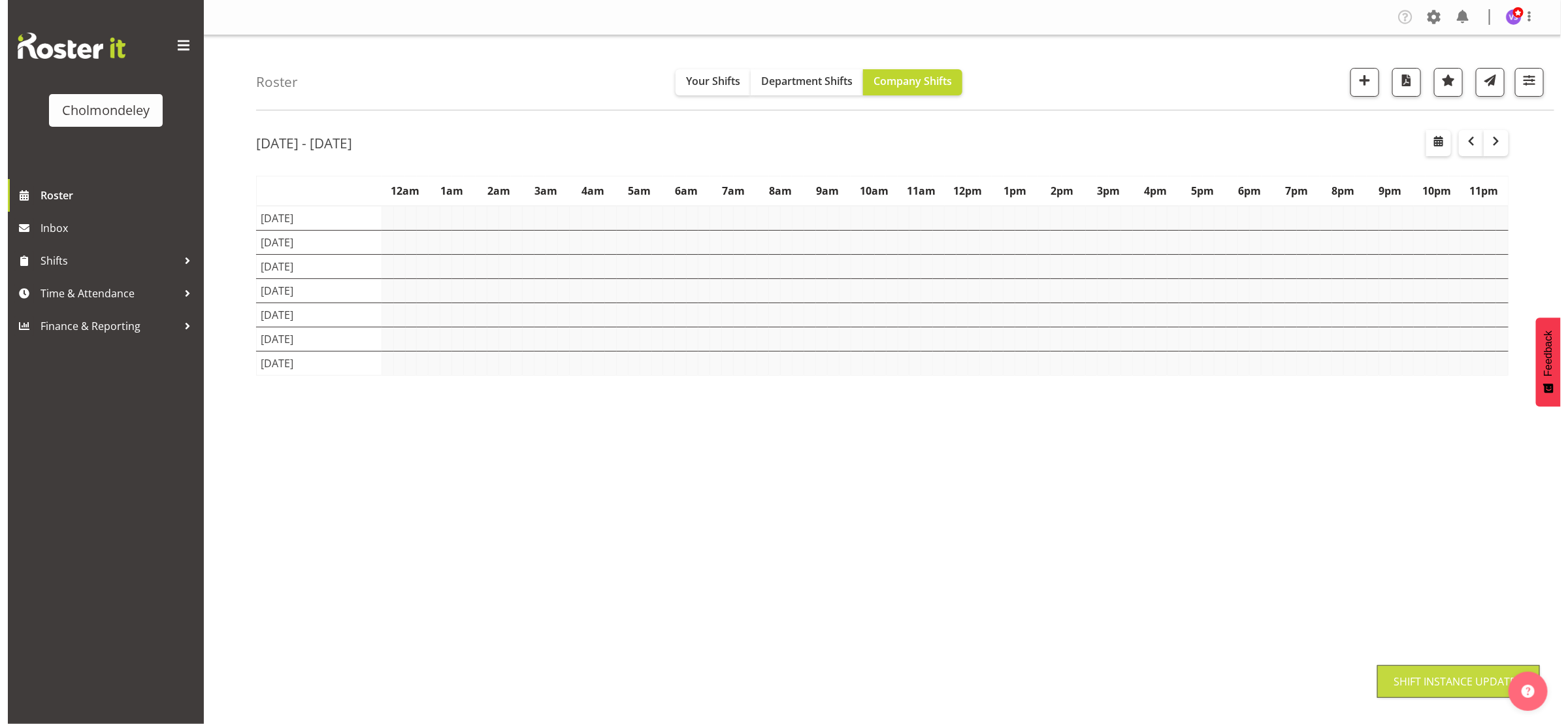
scroll to position [0, 0]
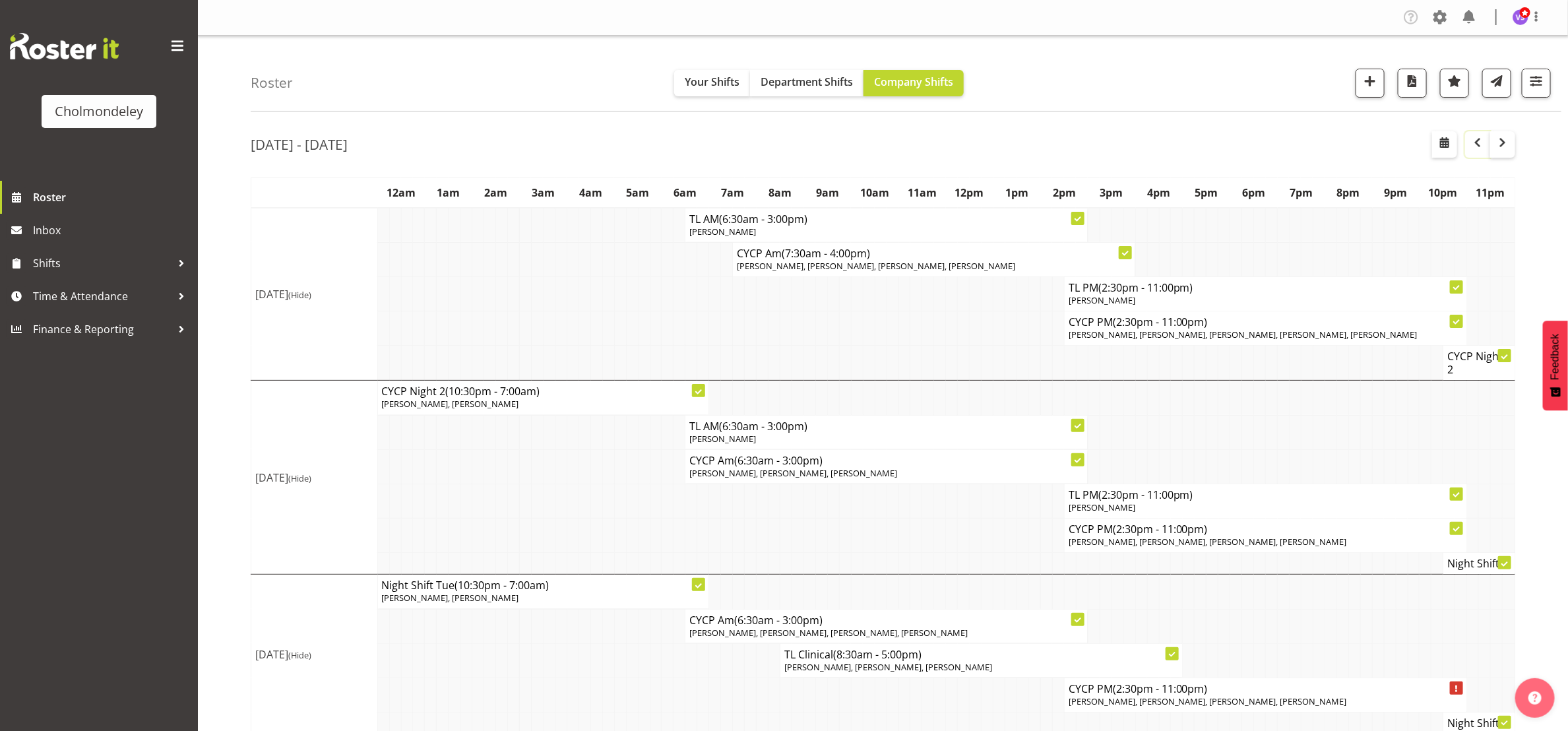
click at [1477, 149] on span "button" at bounding box center [1477, 142] width 16 height 16
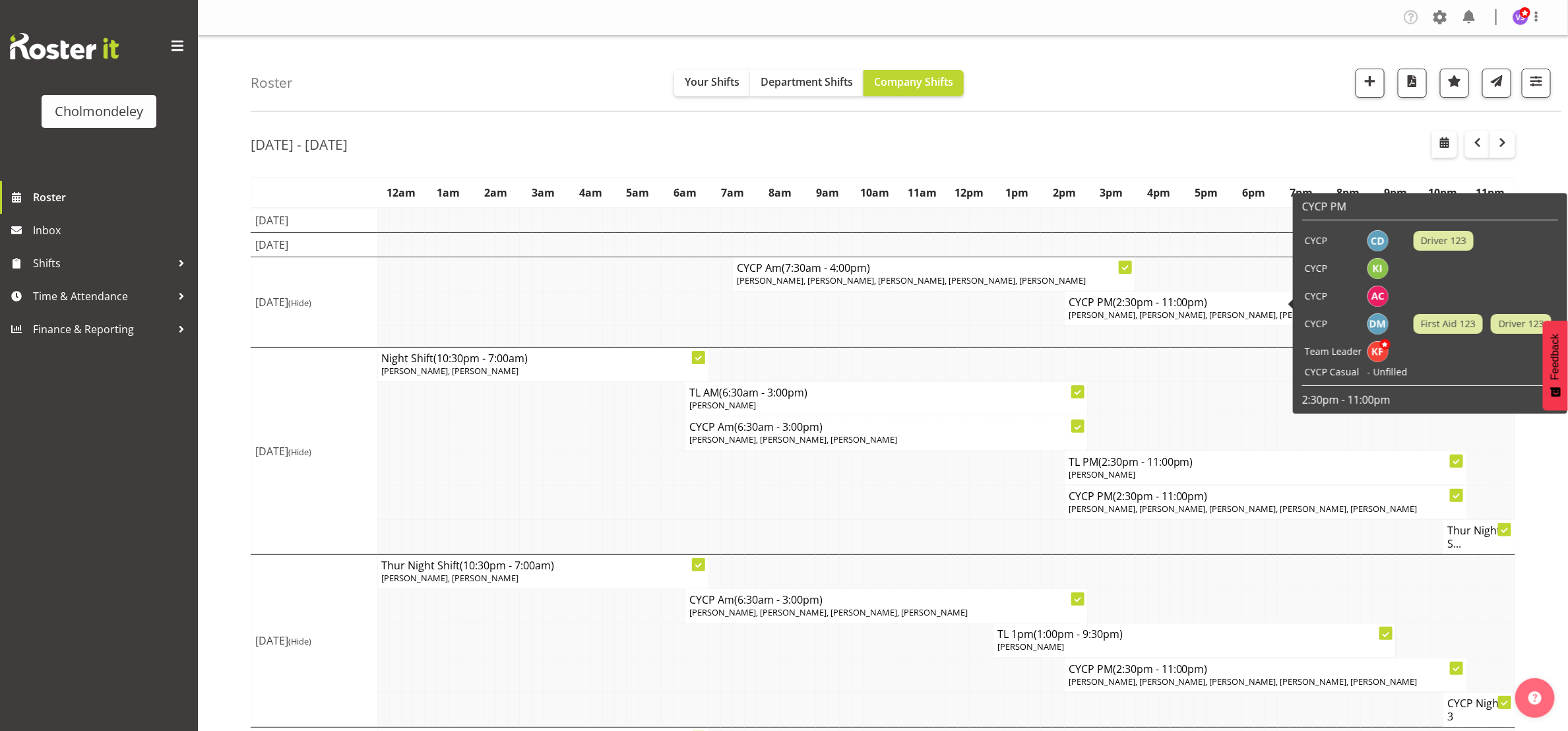
click at [1237, 388] on td at bounding box center [1236, 399] width 12 height 35
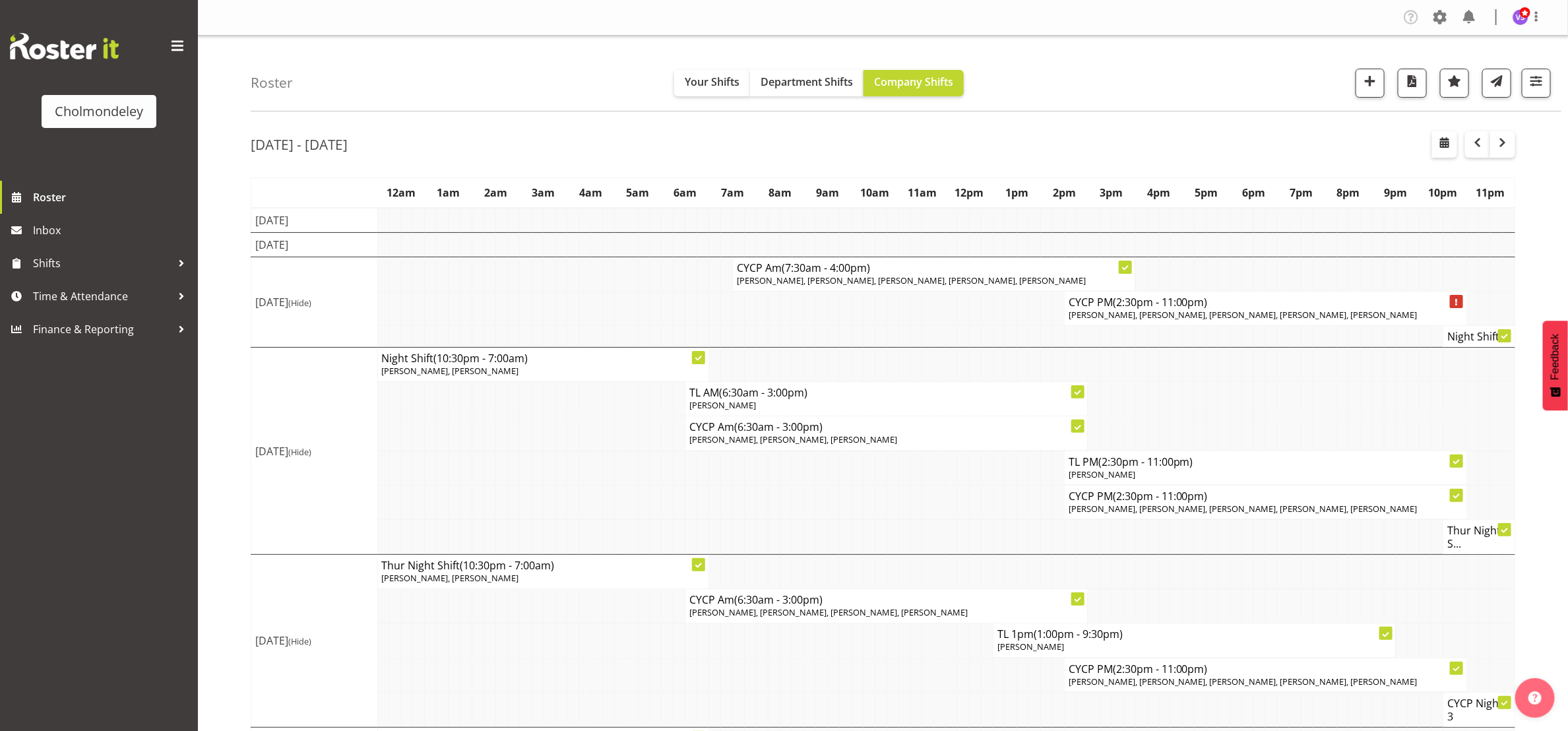
click at [1196, 313] on span "[PERSON_NAME], [PERSON_NAME], [PERSON_NAME], [PERSON_NAME], [PERSON_NAME]" at bounding box center [1243, 315] width 349 height 12
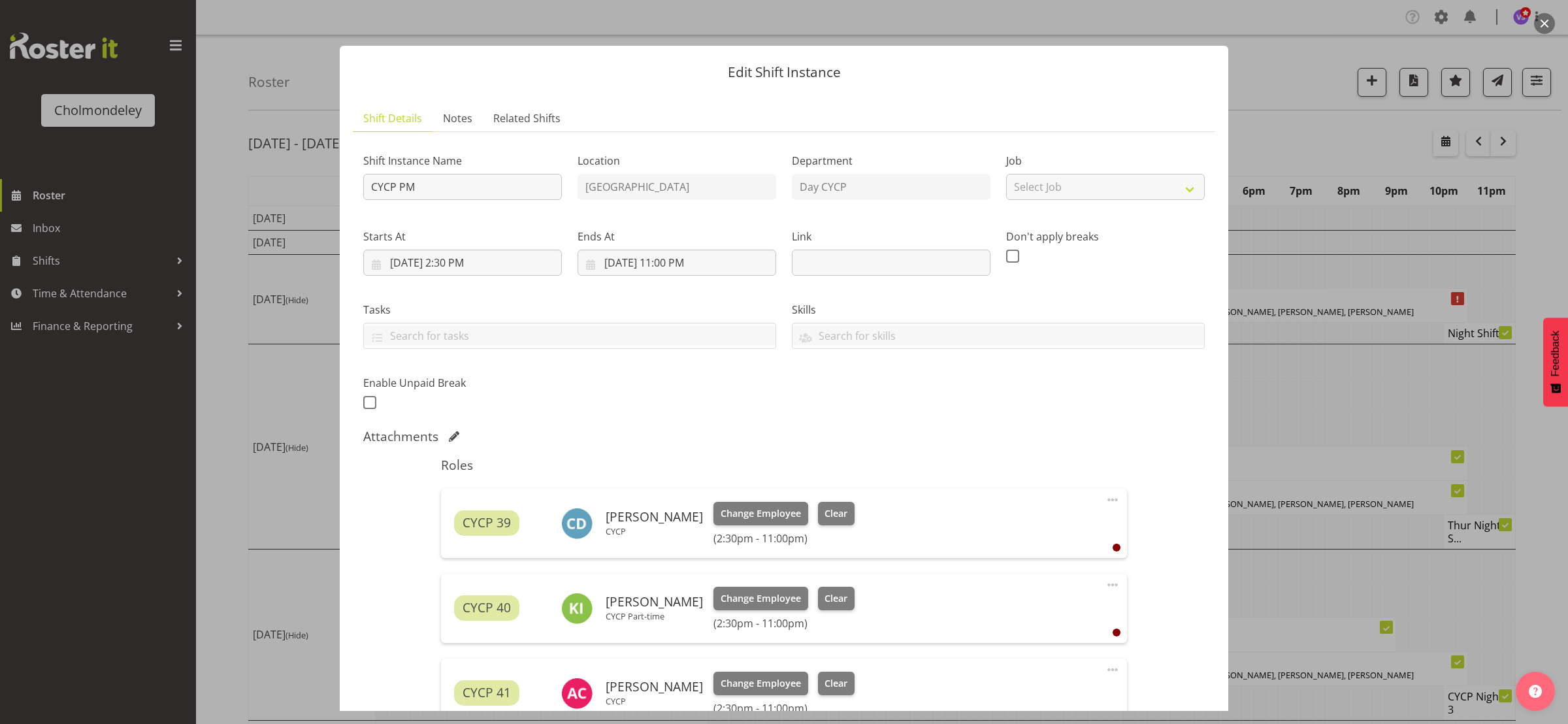
scroll to position [392, 0]
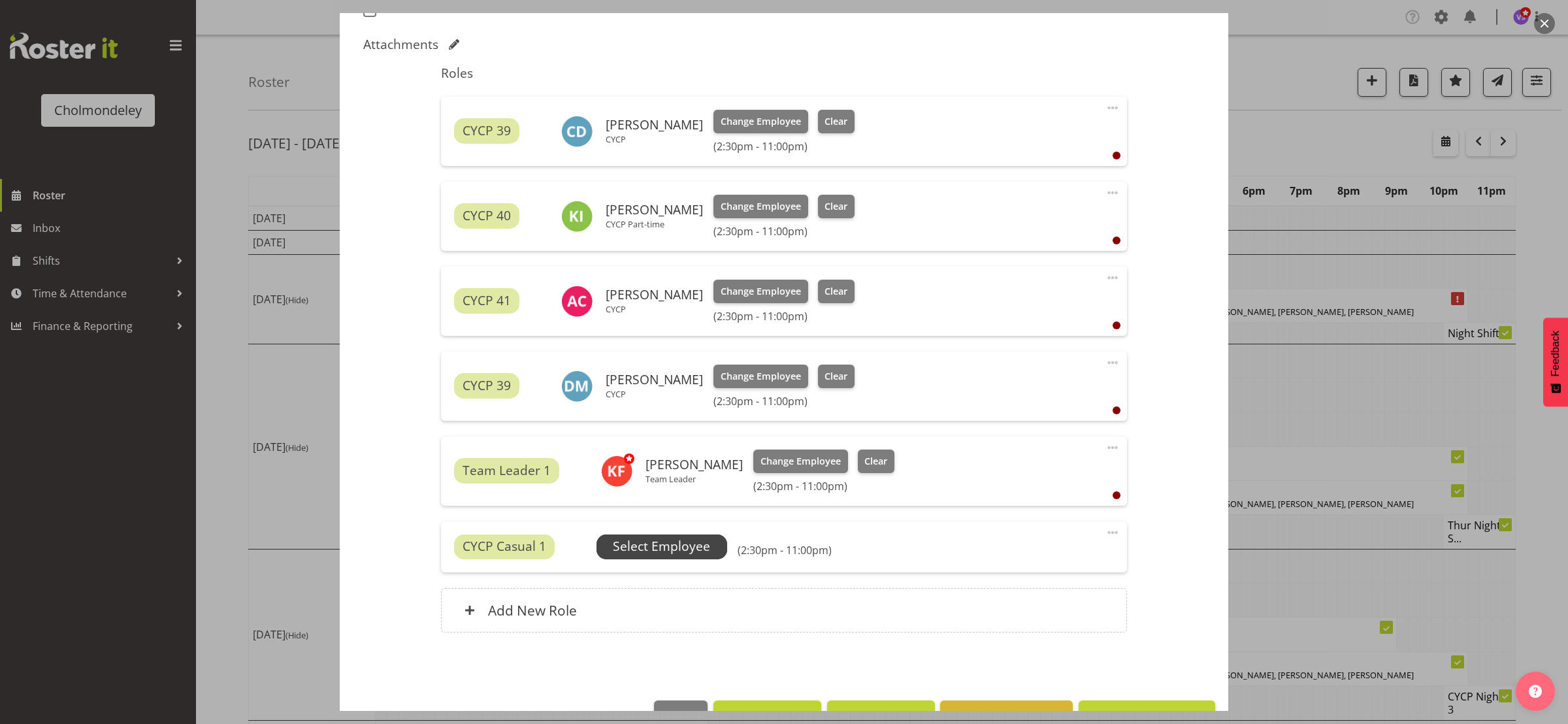
click at [676, 543] on span "Select Employee" at bounding box center [661, 546] width 97 height 18
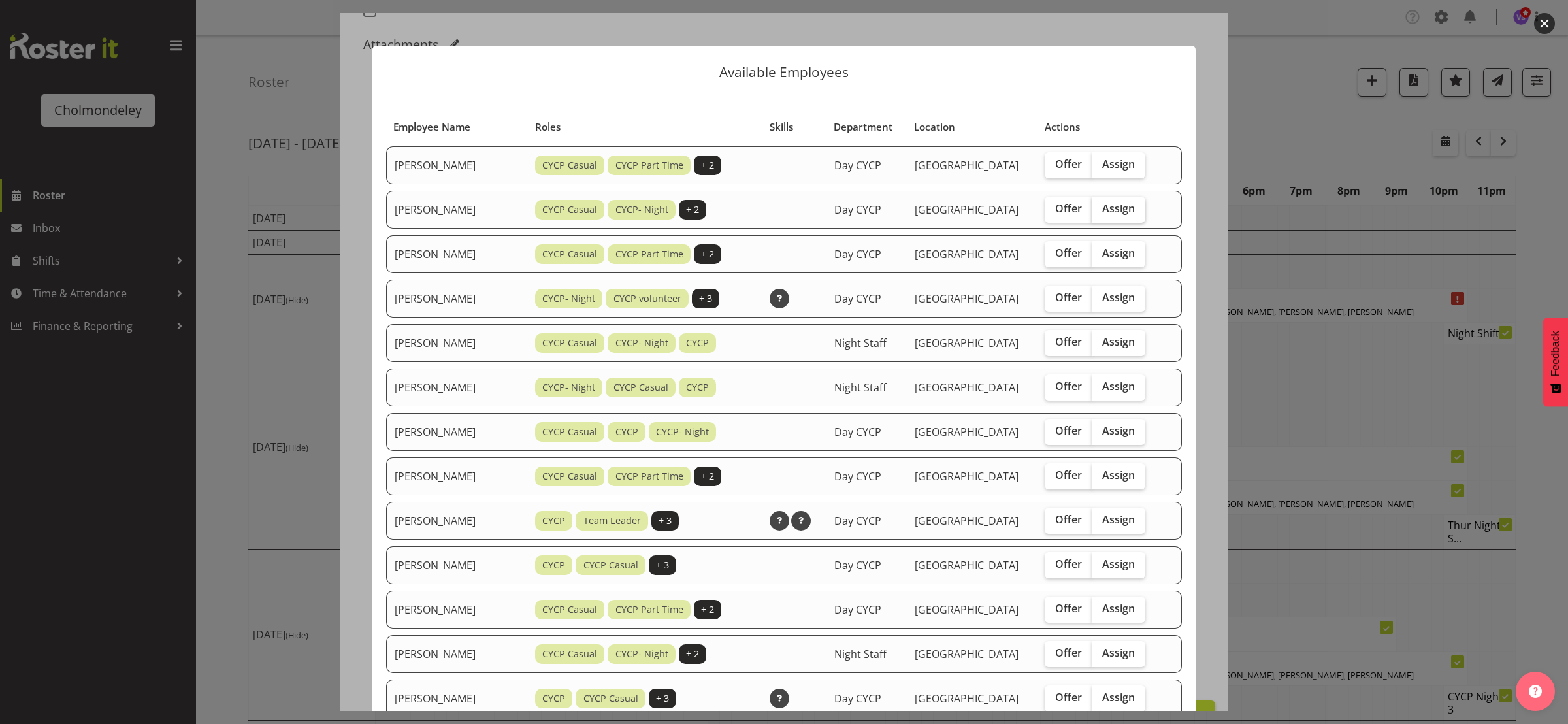
click at [1114, 206] on span "Assign" at bounding box center [1118, 208] width 32 height 13
click at [1100, 206] on input "Assign" at bounding box center [1096, 208] width 8 height 8
checkbox input "true"
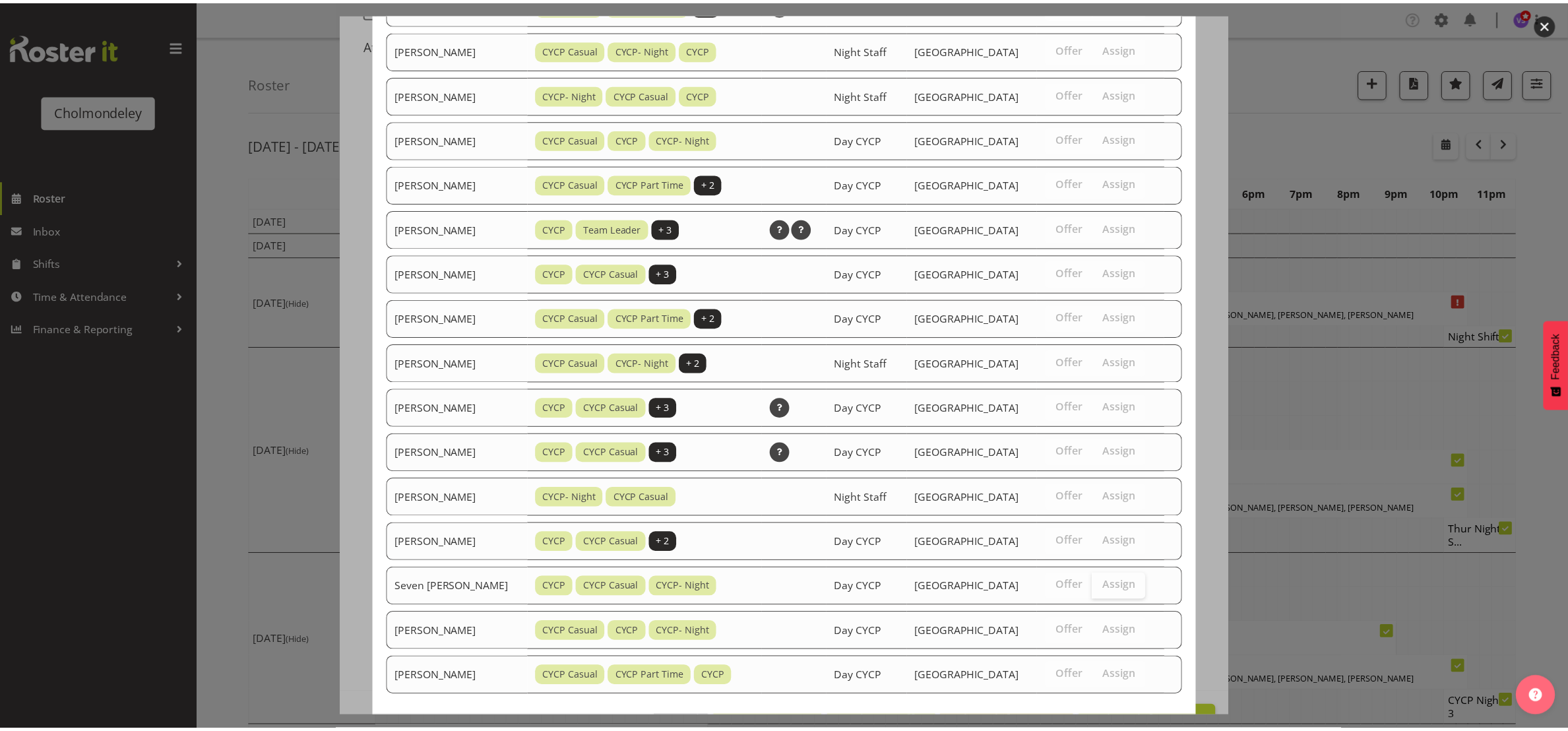
scroll to position [357, 0]
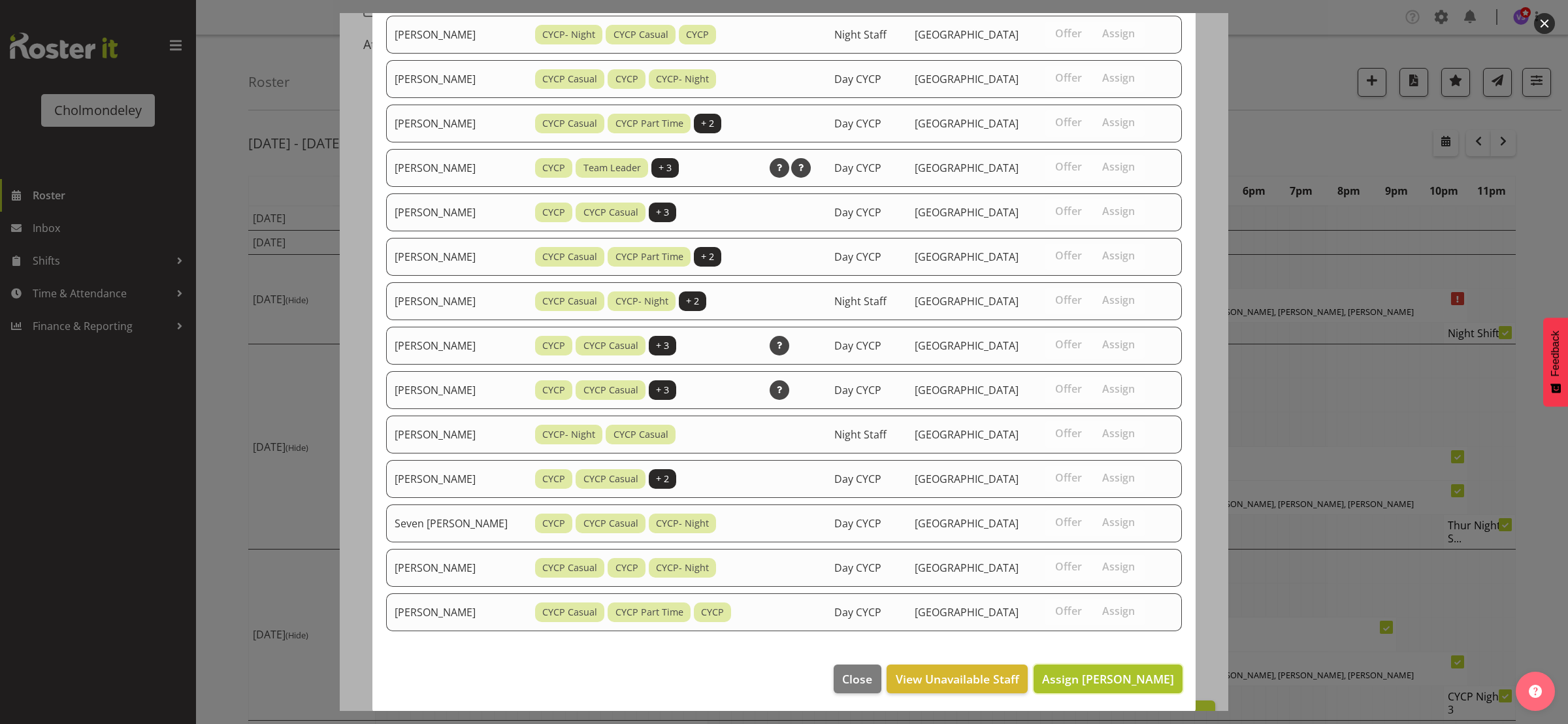
click at [1114, 685] on span "Assign [PERSON_NAME]" at bounding box center [1108, 679] width 132 height 17
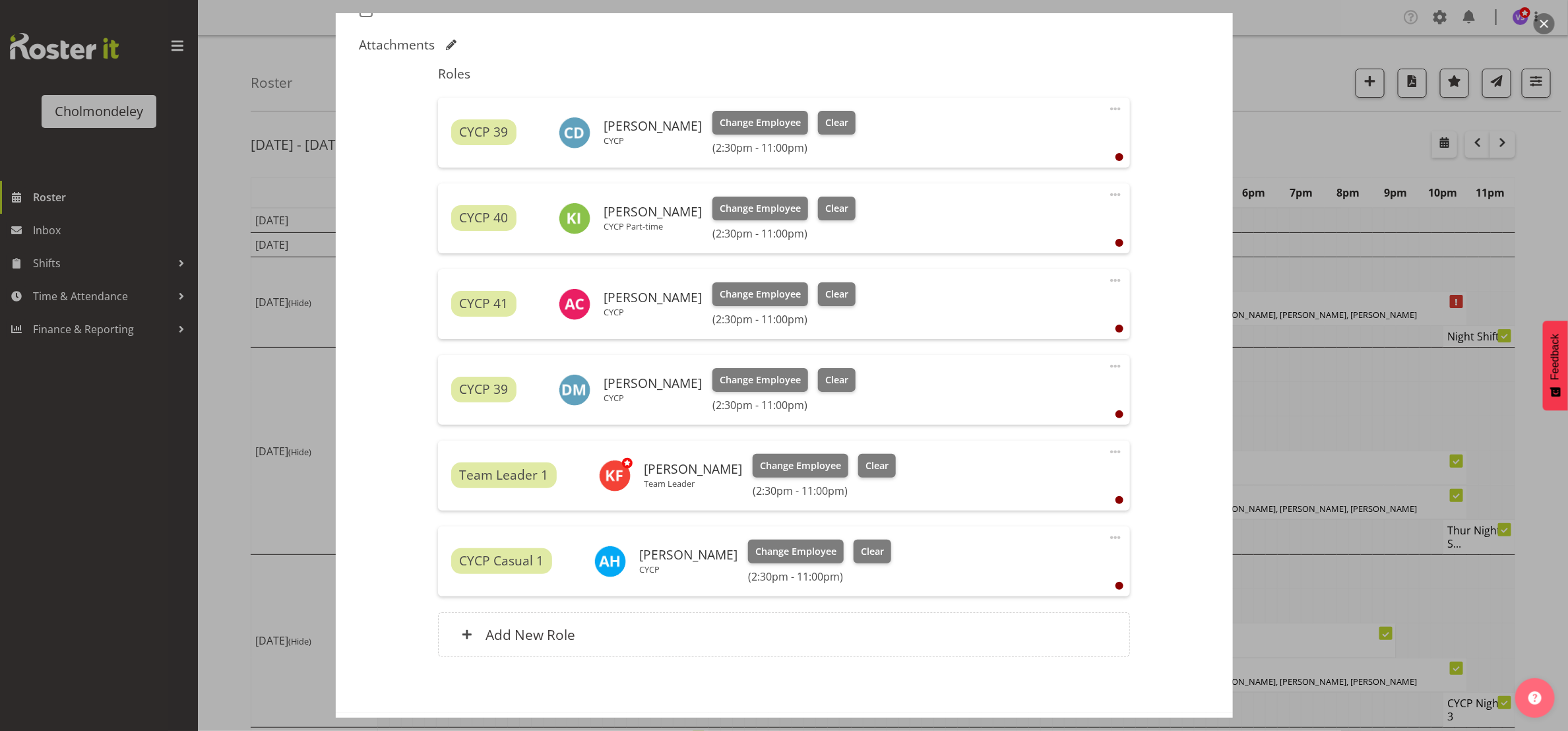
scroll to position [454, 0]
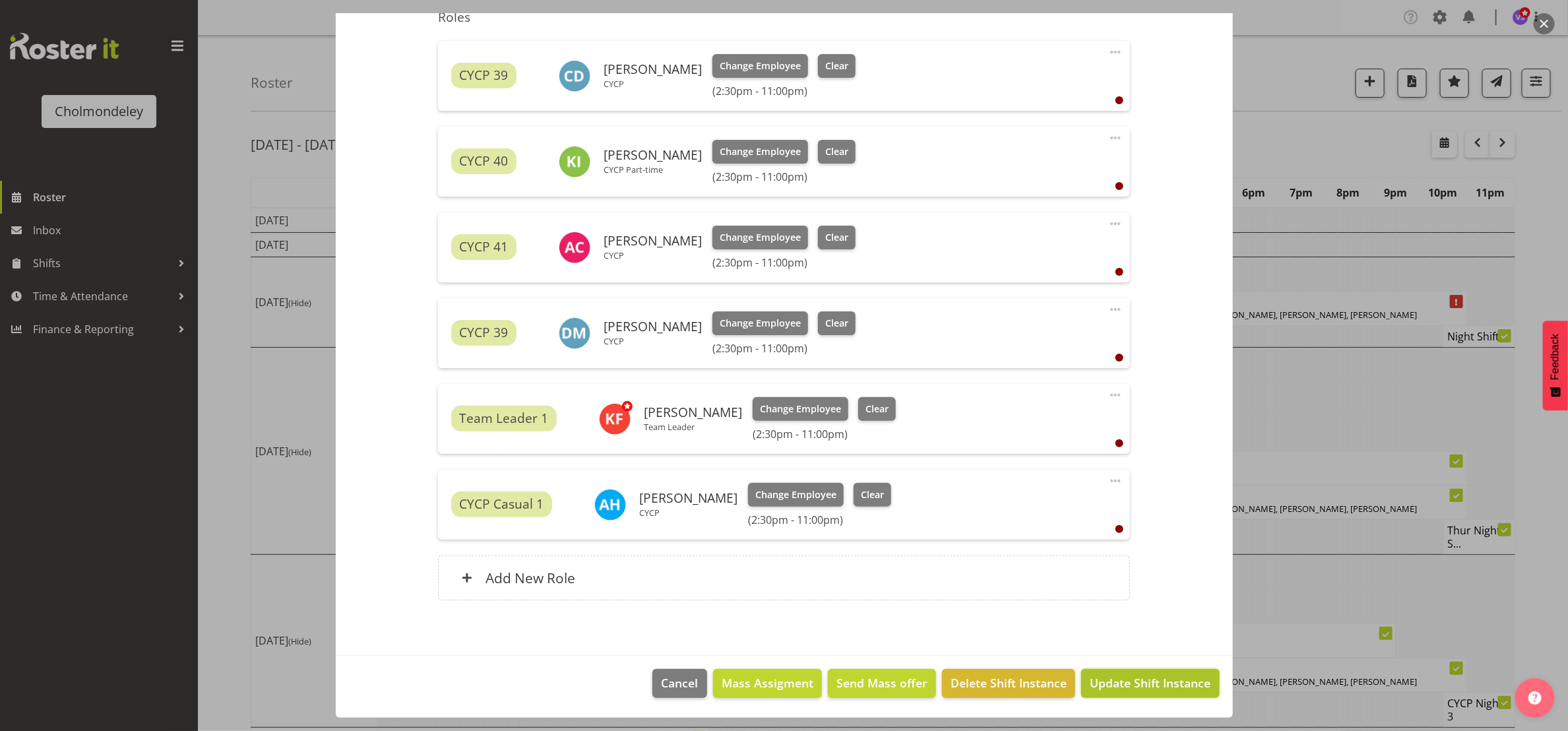
click at [1174, 680] on span "Update Shift Instance" at bounding box center [1149, 682] width 120 height 17
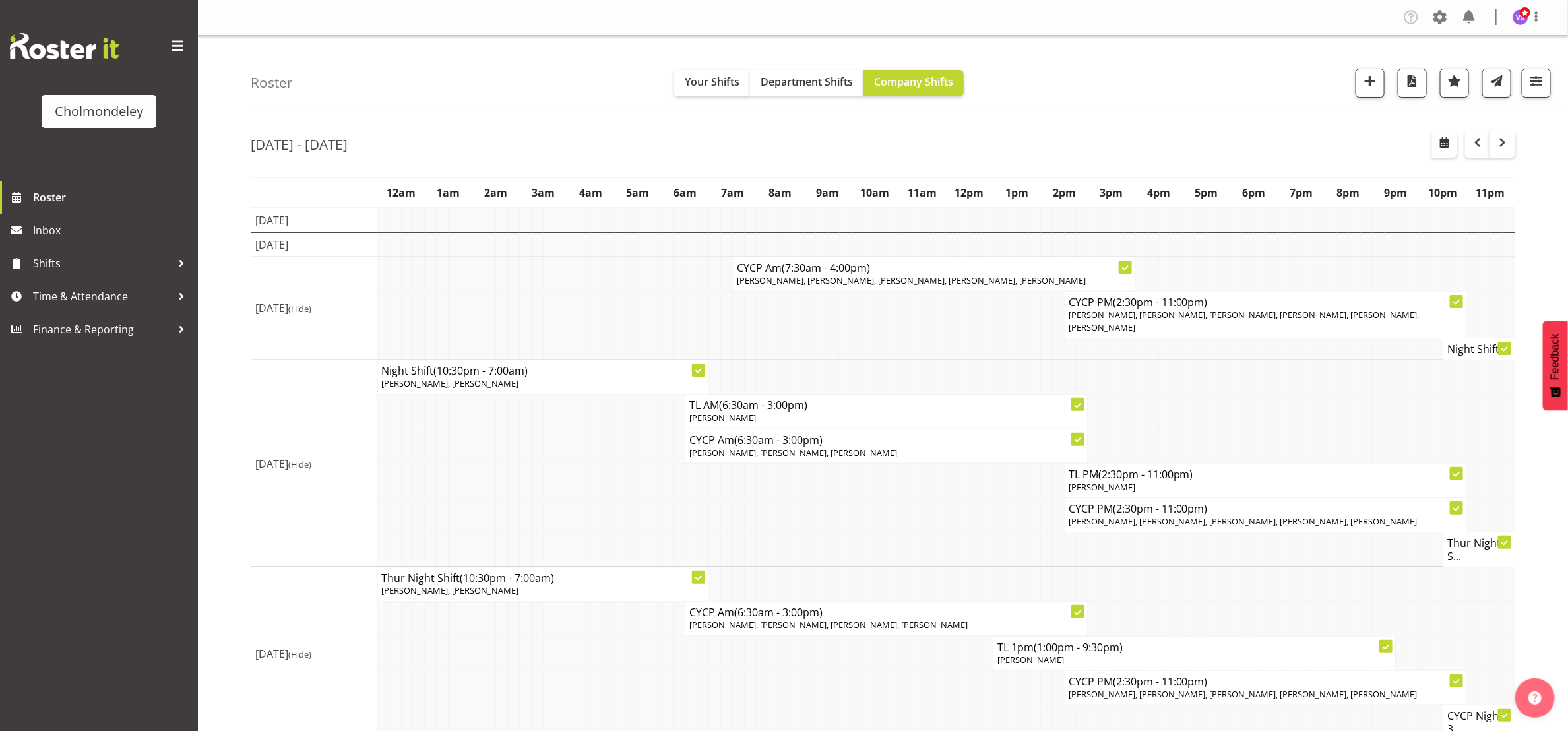
scroll to position [244, 0]
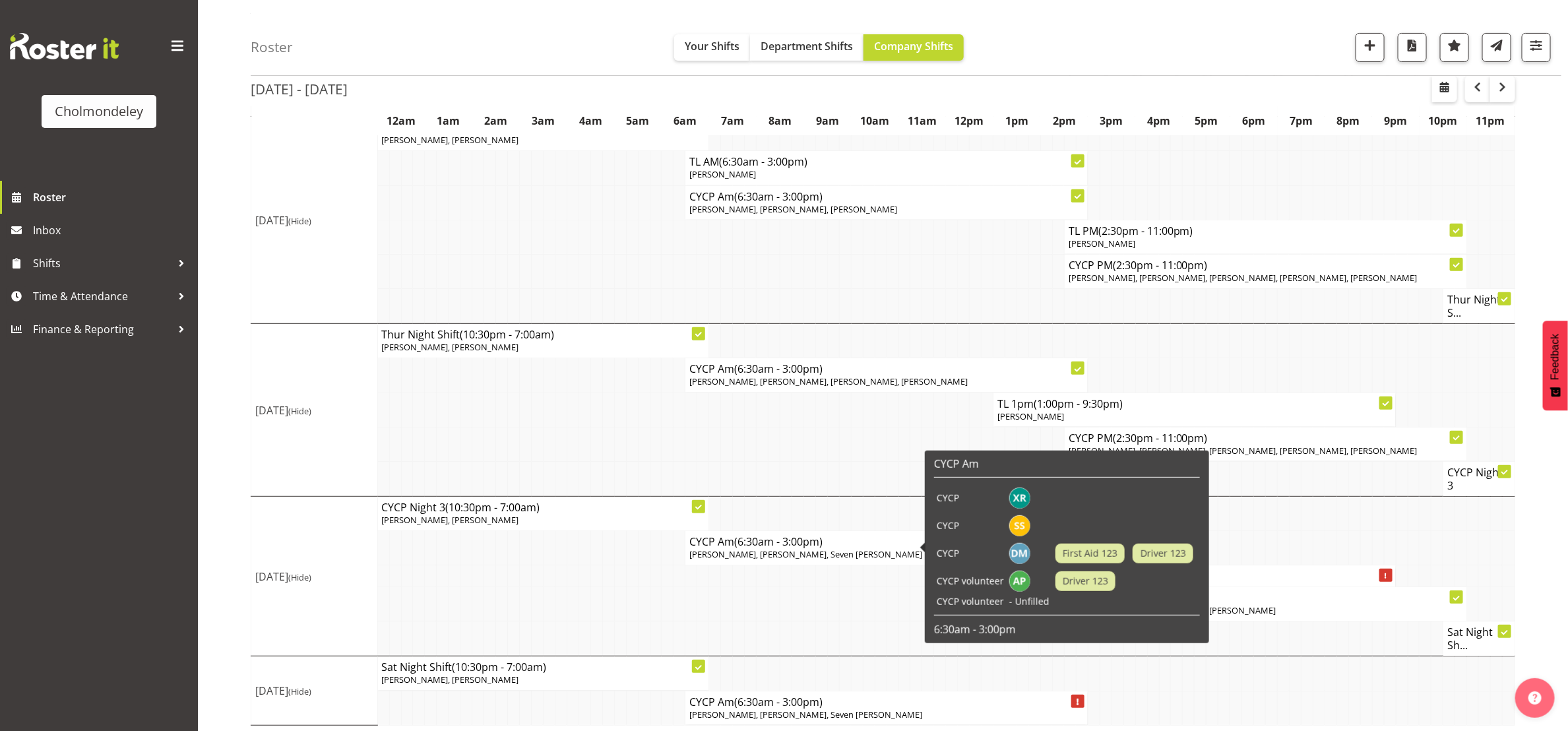
click at [807, 548] on span "[PERSON_NAME], [PERSON_NAME], Seven [PERSON_NAME]" at bounding box center [805, 554] width 232 height 12
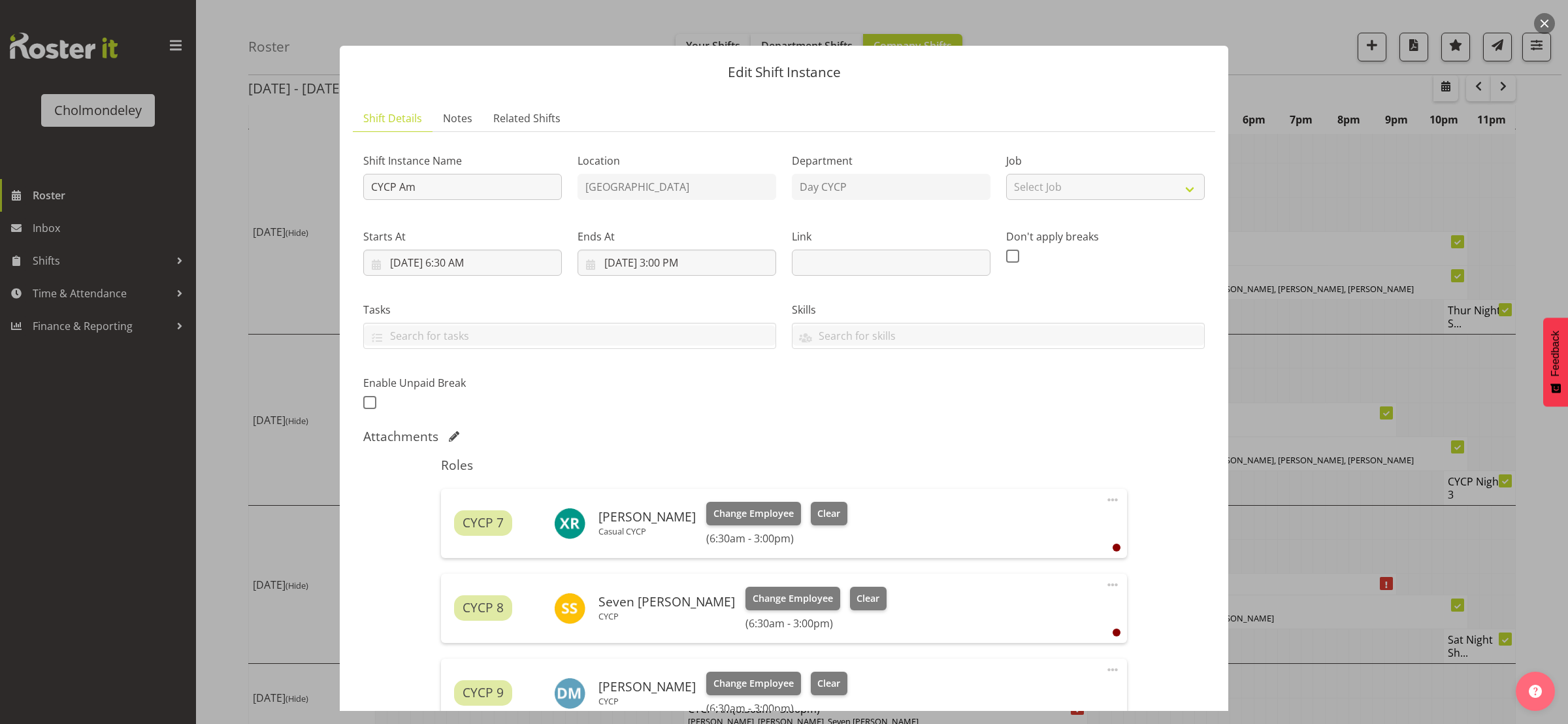
scroll to position [346, 0]
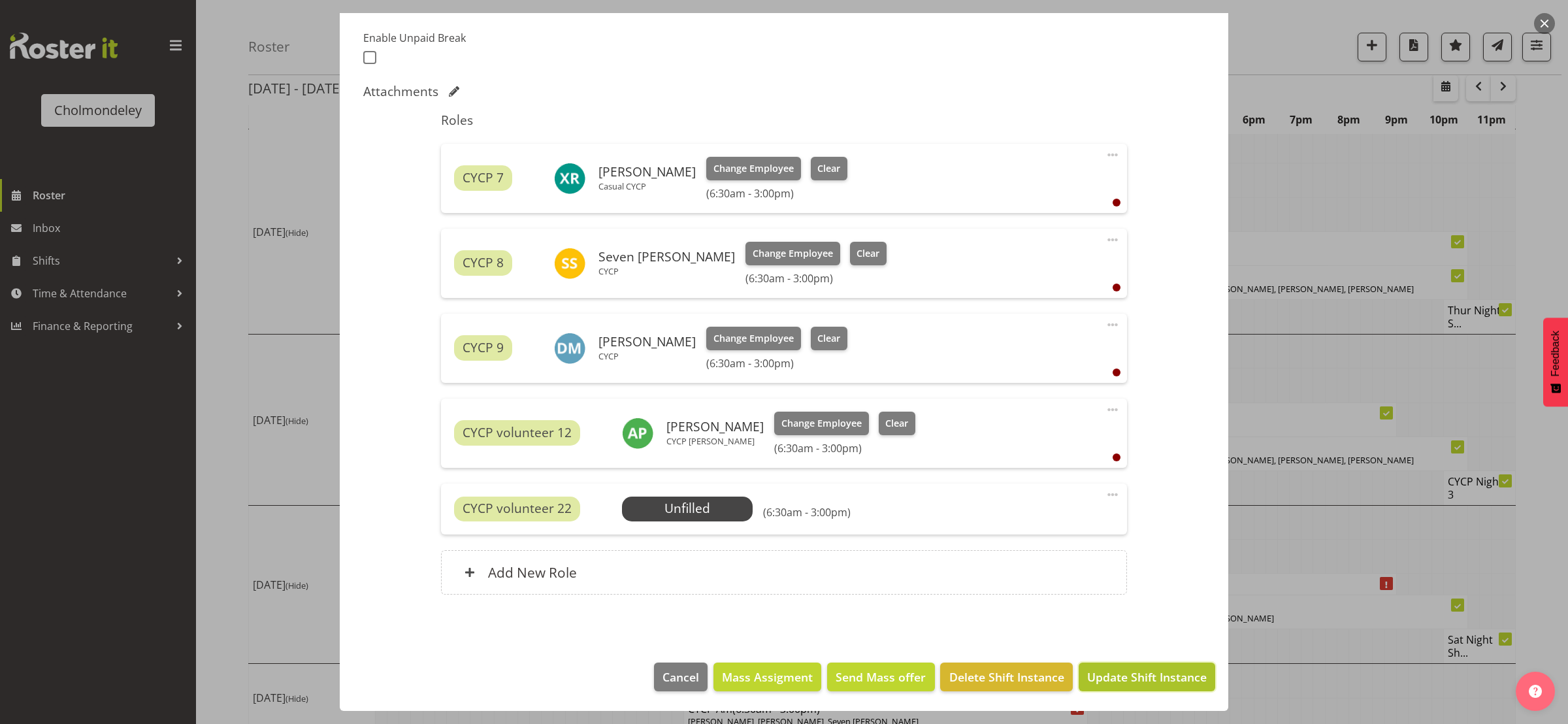
click at [1151, 679] on span "Update Shift Instance" at bounding box center [1146, 677] width 119 height 17
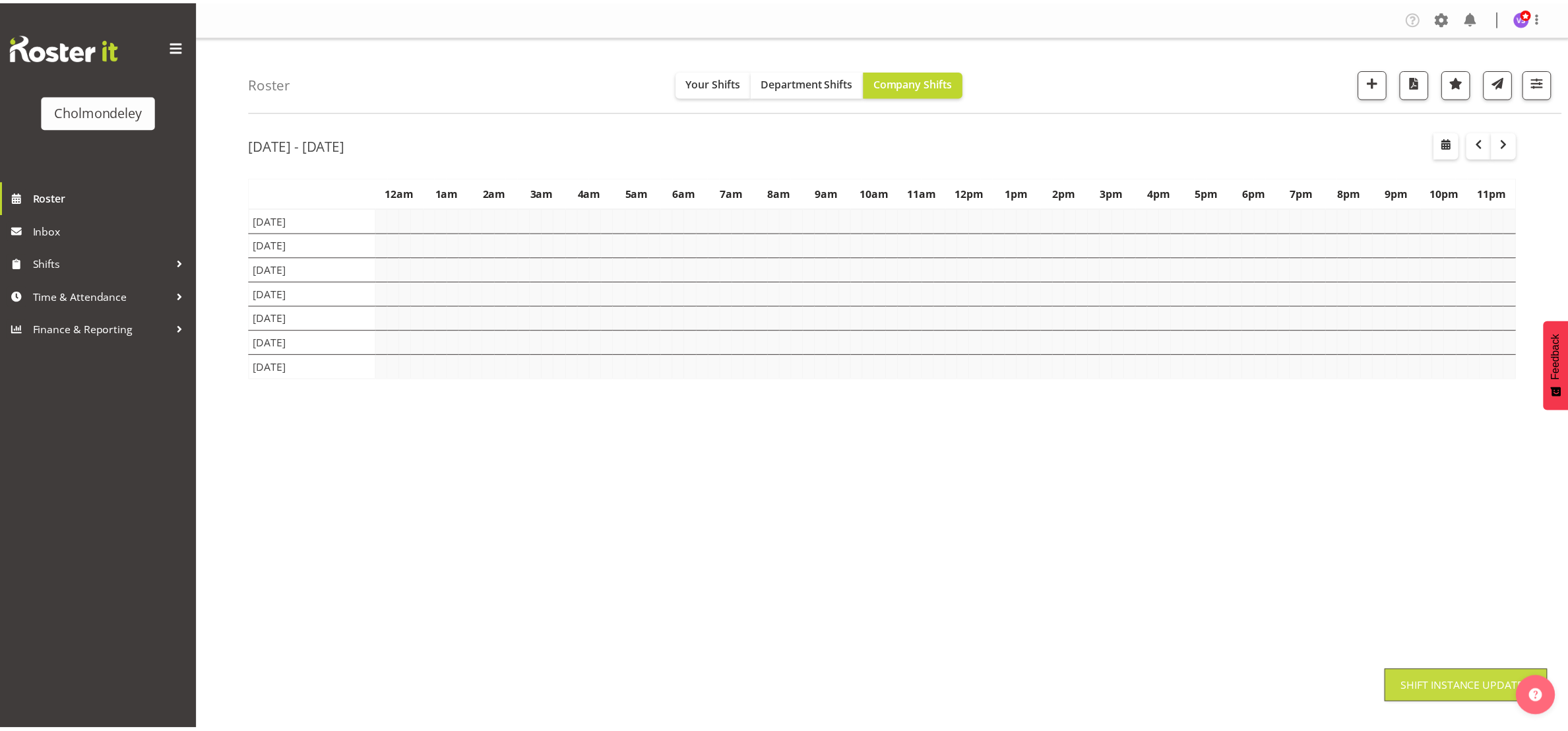
scroll to position [0, 0]
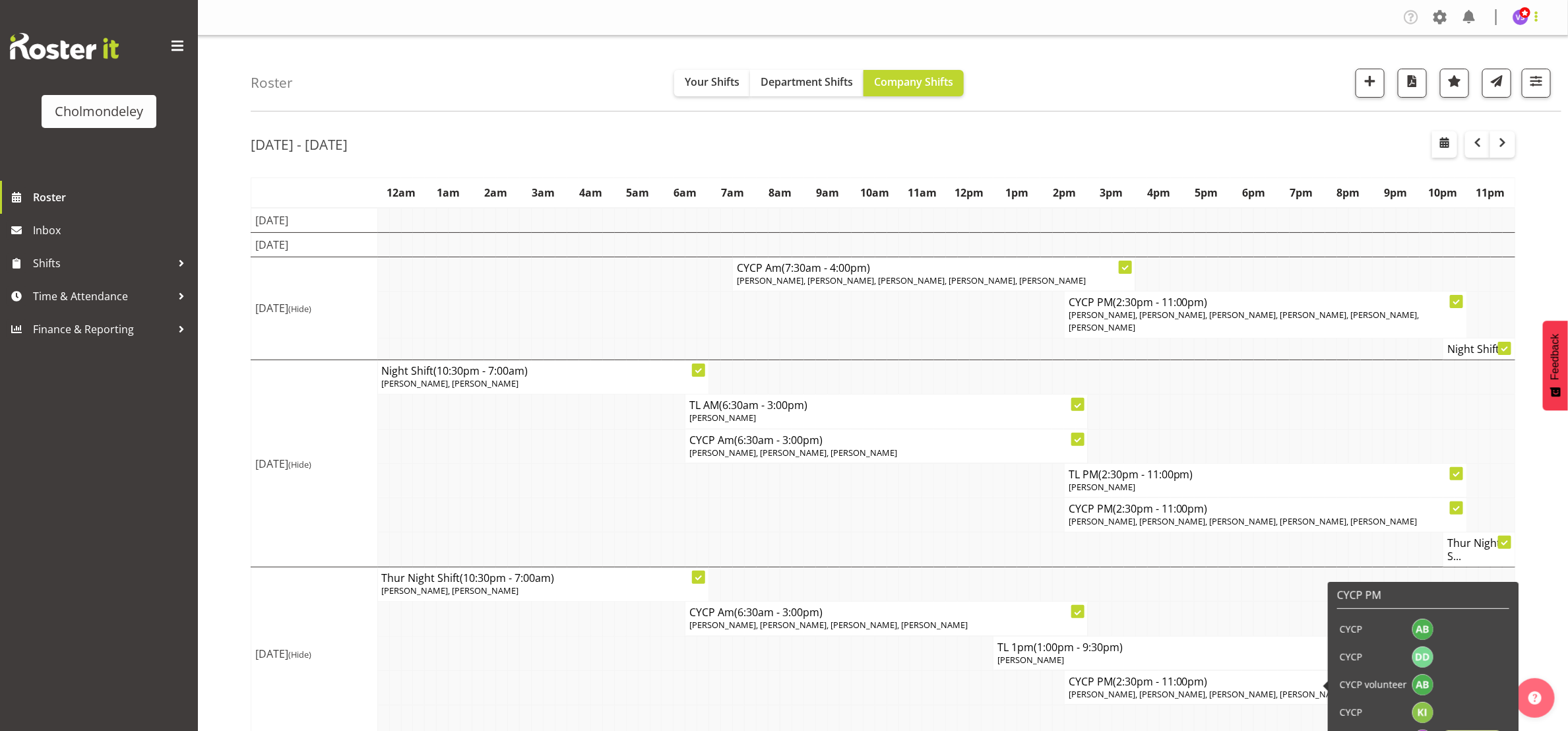
click at [1539, 12] on span at bounding box center [1535, 16] width 16 height 16
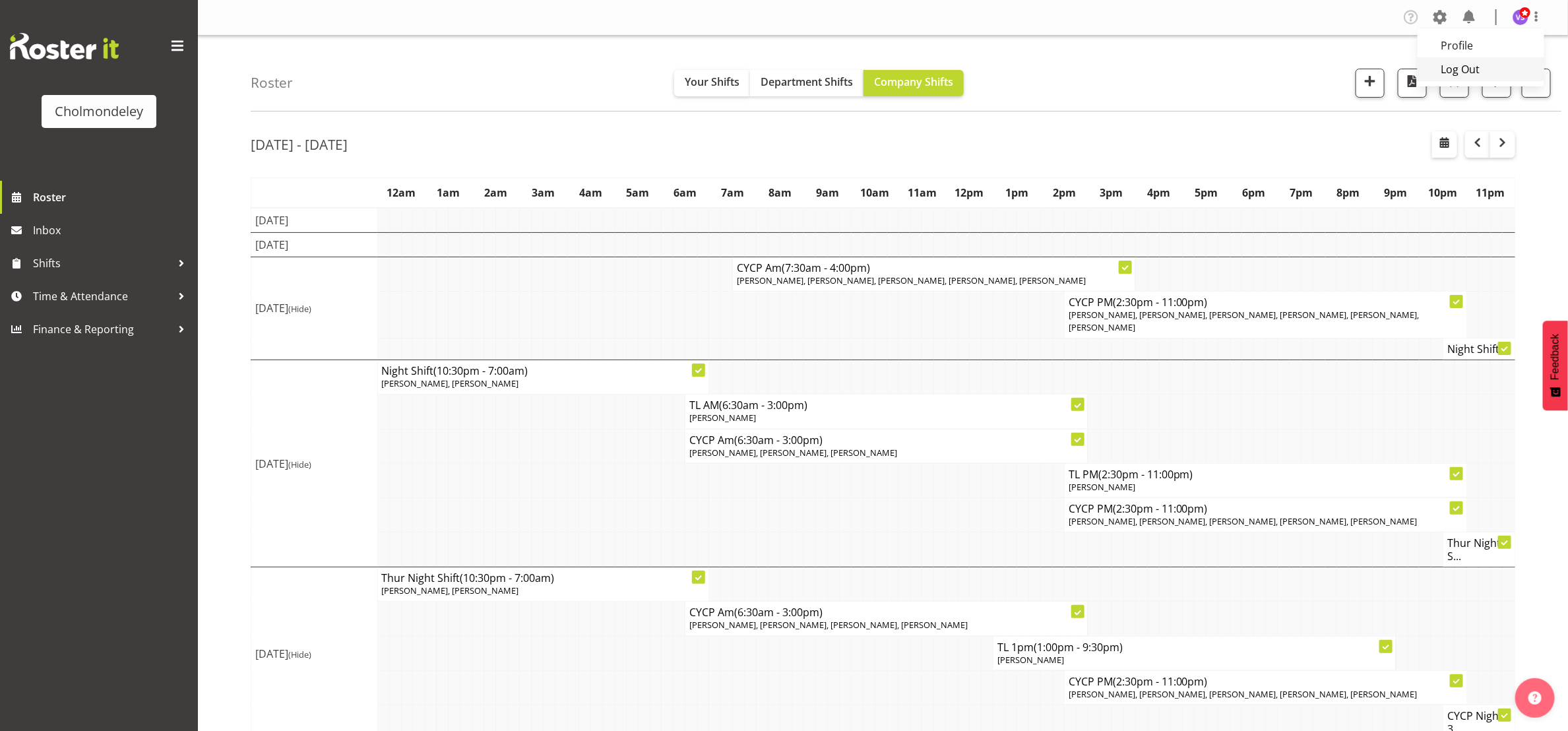
click at [1488, 77] on link "Log Out" at bounding box center [1481, 68] width 127 height 23
